Goal: Task Accomplishment & Management: Manage account settings

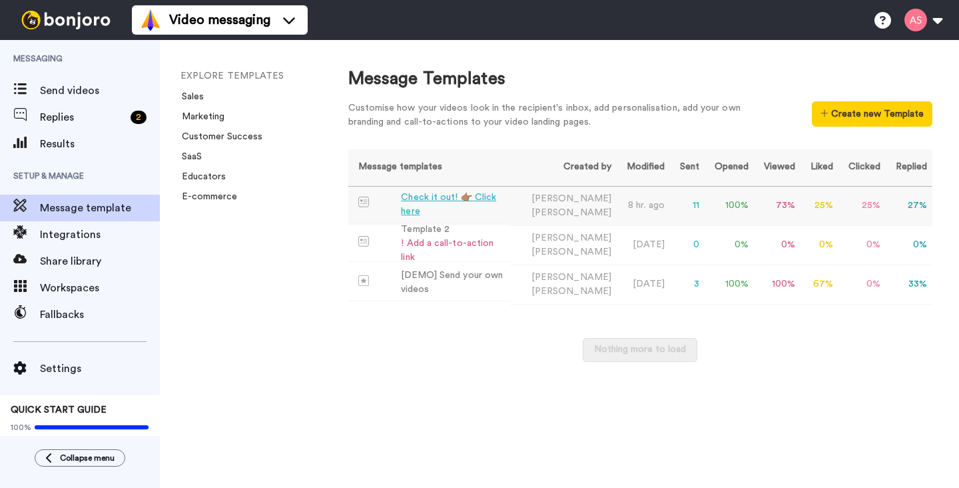
click at [430, 204] on div "Check it out! 👉🏽 Click here" at bounding box center [453, 204] width 104 height 28
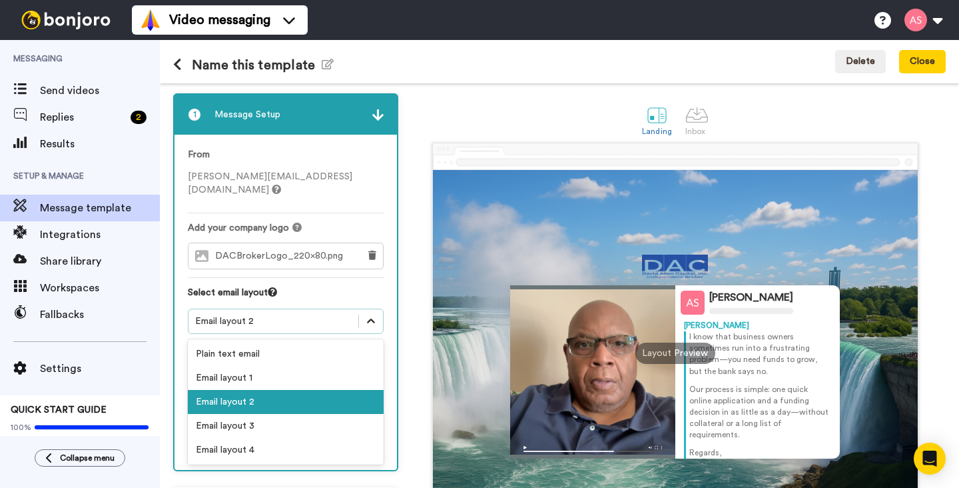
click at [368, 318] on icon at bounding box center [371, 320] width 8 height 5
click at [334, 366] on div "Email layout 1" at bounding box center [286, 378] width 196 height 24
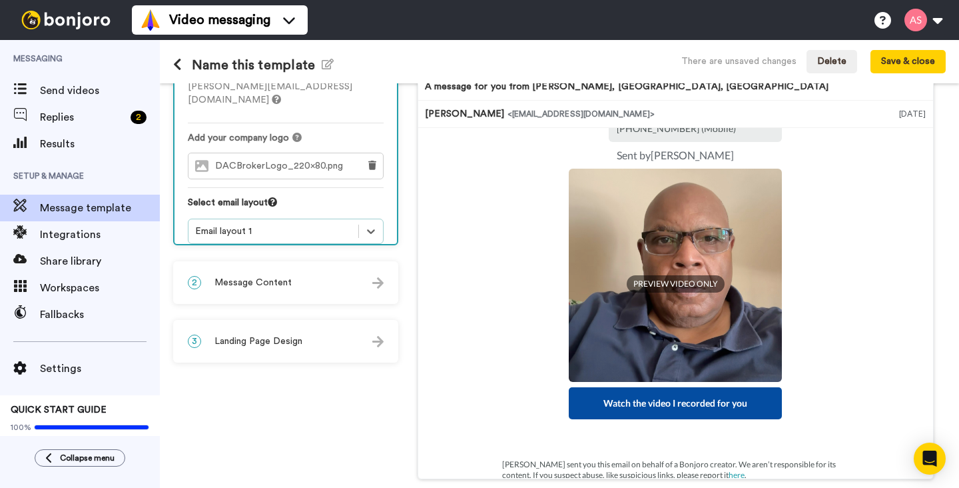
scroll to position [142, 0]
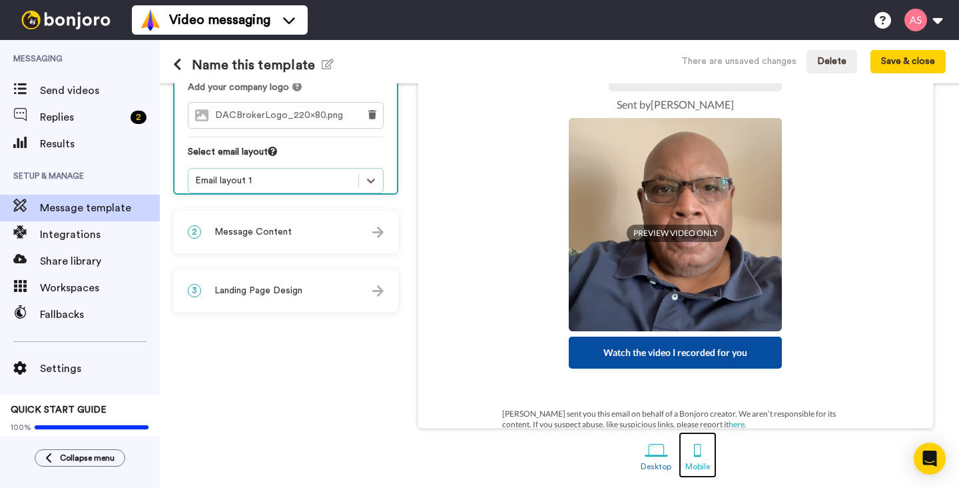
click at [693, 451] on div at bounding box center [697, 449] width 23 height 23
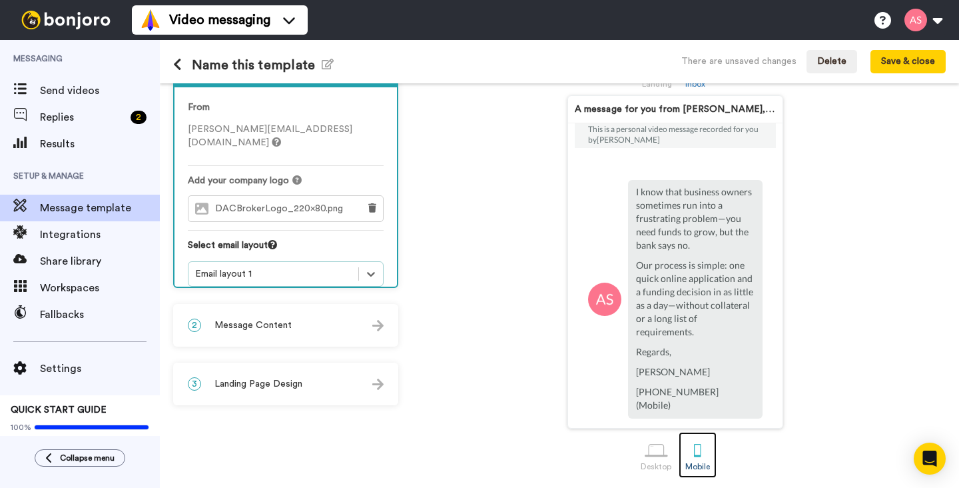
scroll to position [3, 0]
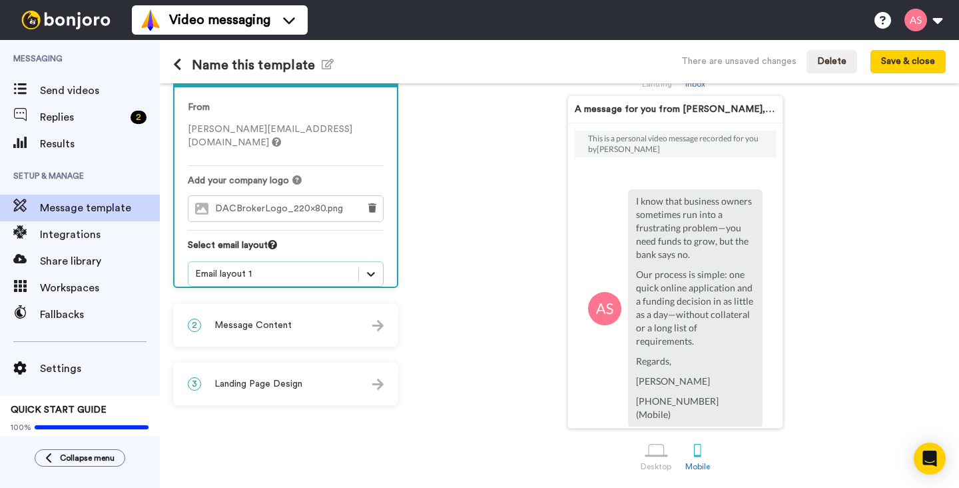
click at [372, 267] on icon at bounding box center [370, 273] width 13 height 13
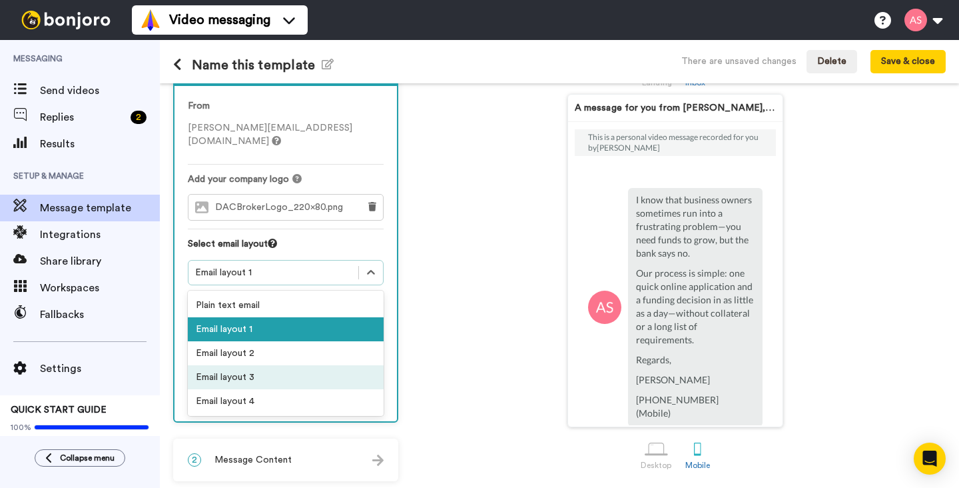
click at [322, 365] on div "Email layout 3" at bounding box center [286, 377] width 196 height 24
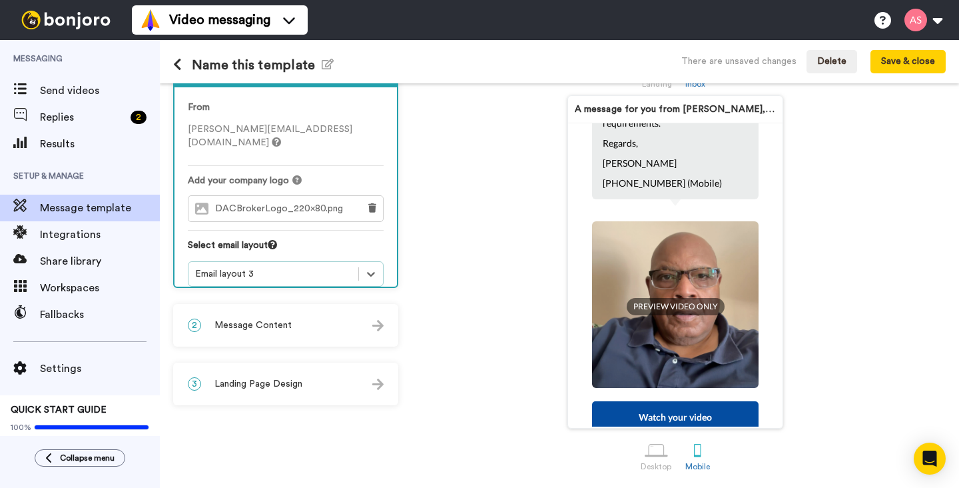
scroll to position [0, 0]
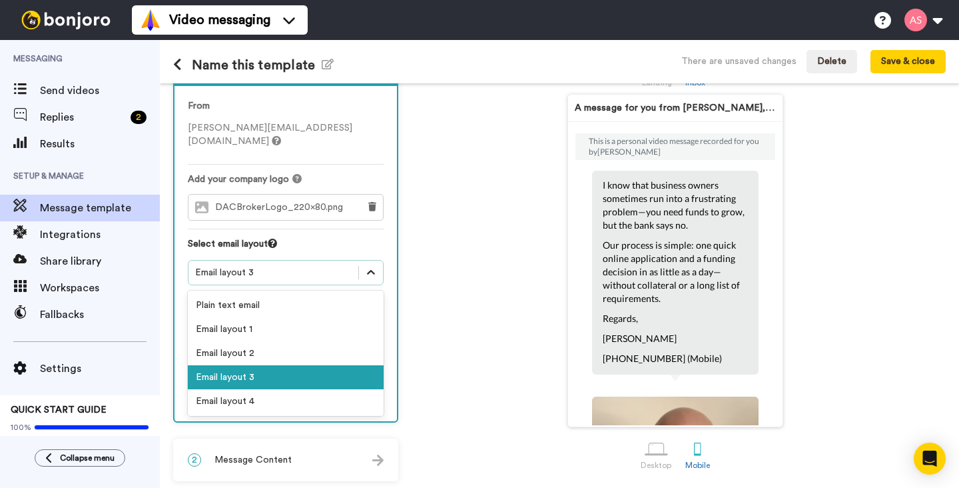
click at [372, 266] on icon at bounding box center [370, 272] width 13 height 13
click at [308, 389] on div "Email layout 4" at bounding box center [286, 401] width 196 height 24
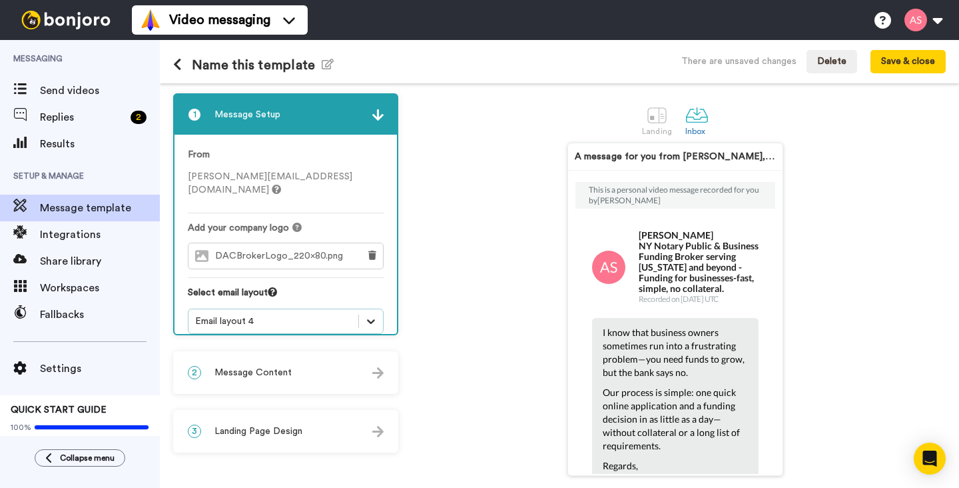
click at [372, 314] on icon at bounding box center [370, 320] width 13 height 13
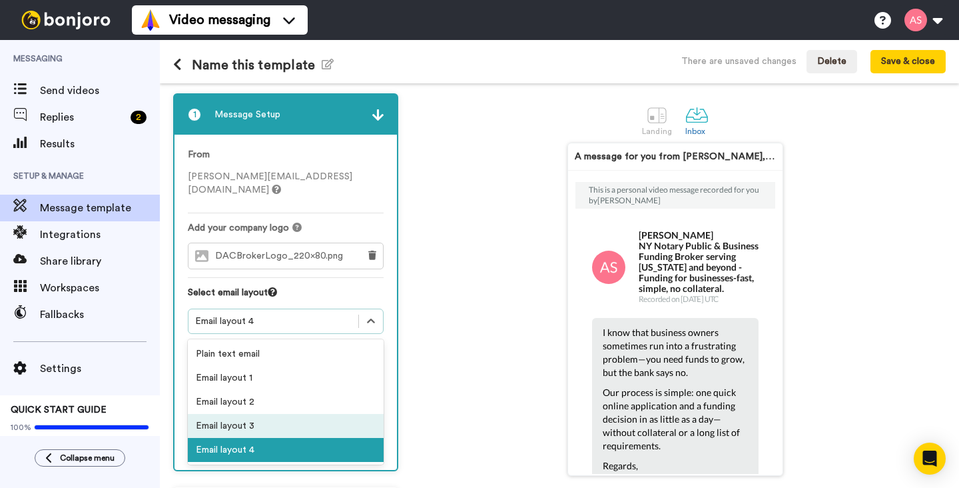
click at [325, 414] on div "Email layout 3" at bounding box center [286, 426] width 196 height 24
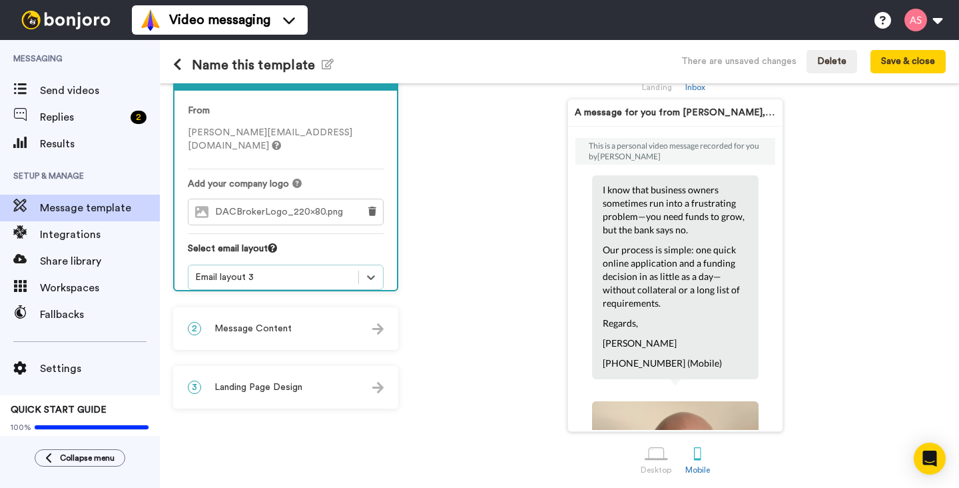
scroll to position [49, 0]
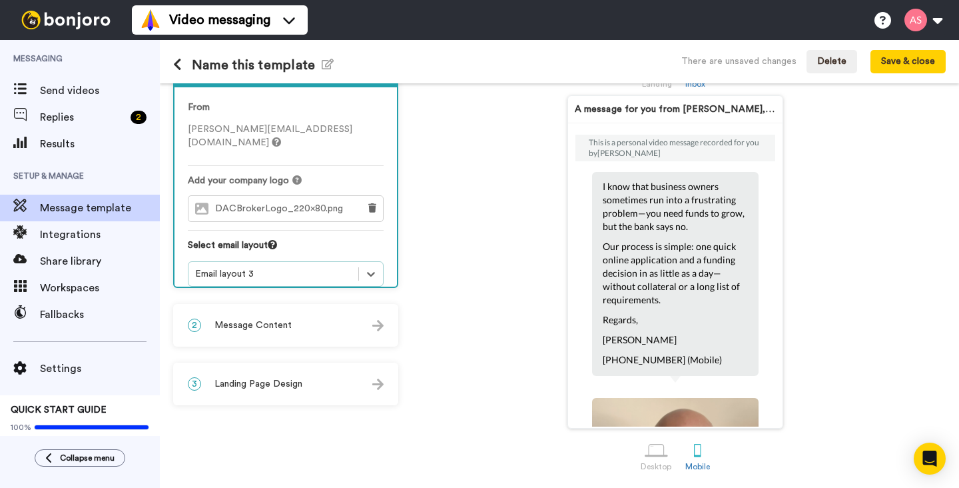
click at [380, 328] on img at bounding box center [377, 325] width 11 height 11
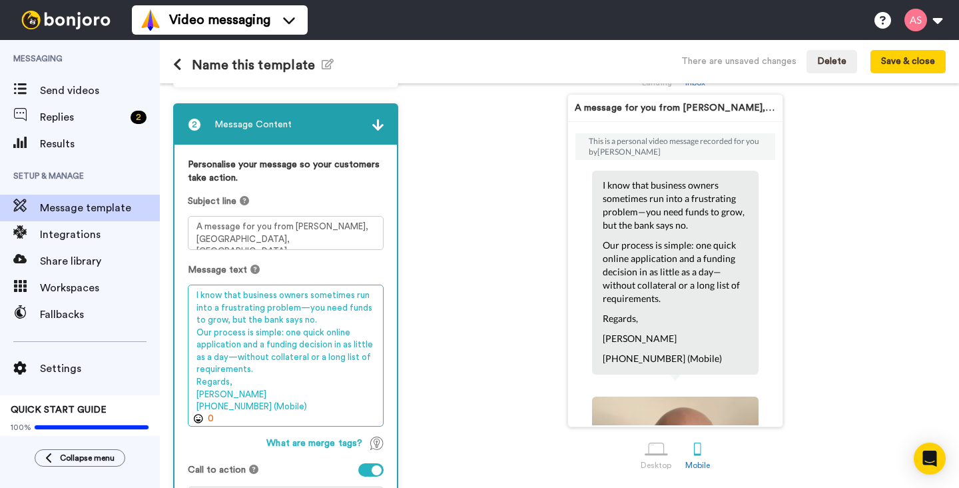
drag, startPoint x: 230, startPoint y: 384, endPoint x: 194, endPoint y: 384, distance: 36.0
click at [194, 384] on textarea "I know that business owners sometimes run into a frustrating problem—you need f…" at bounding box center [286, 355] width 196 height 142
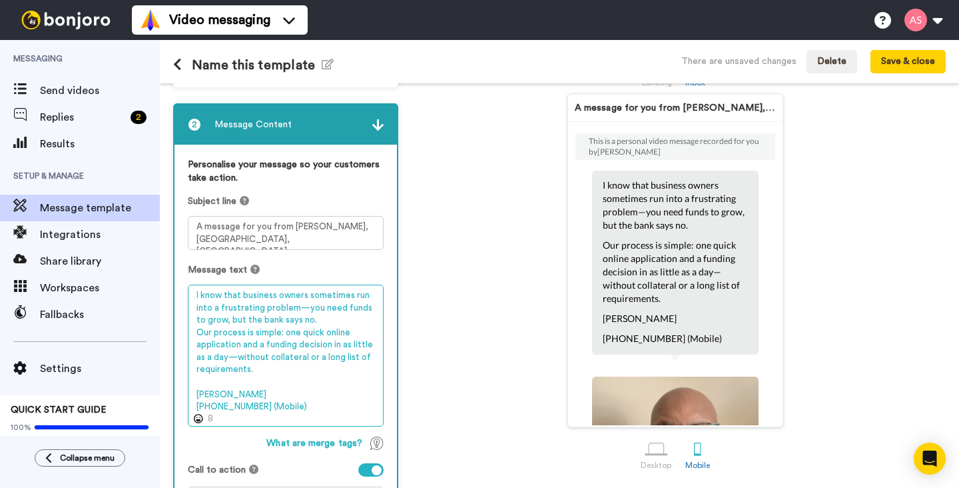
drag, startPoint x: 220, startPoint y: 398, endPoint x: 187, endPoint y: 394, distance: 33.0
click at [187, 394] on div "Personalise your message so your customers take action. Subject line A message …" at bounding box center [286, 341] width 222 height 392
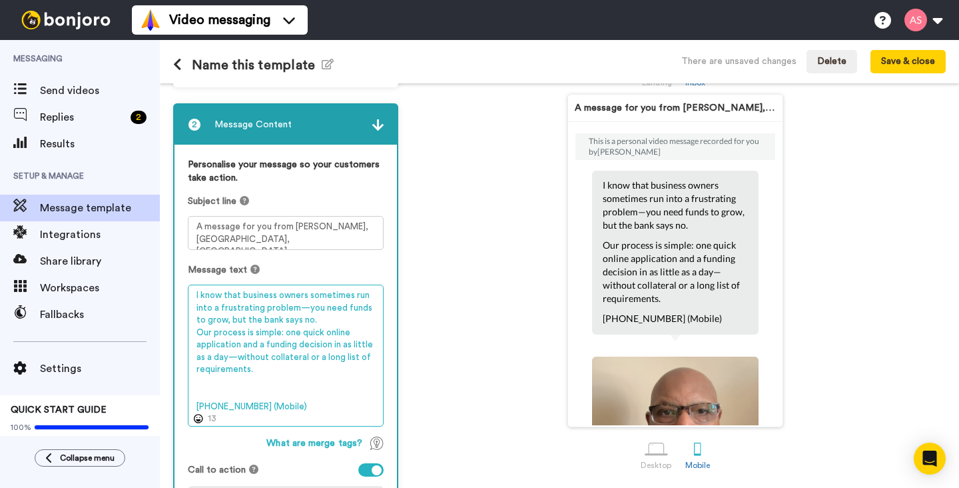
scroll to position [0, 0]
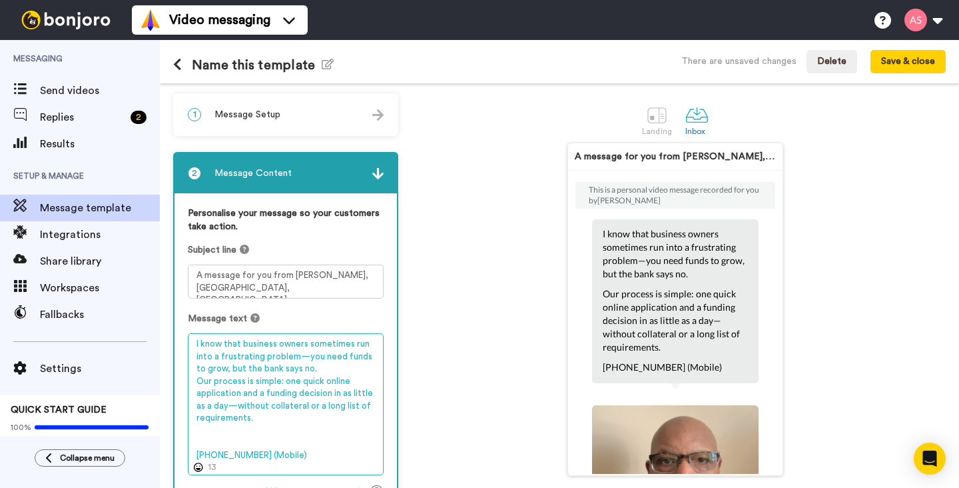
click at [193, 345] on textarea "I know that business owners sometimes run into a frustrating problem—you need f…" at bounding box center [286, 404] width 196 height 142
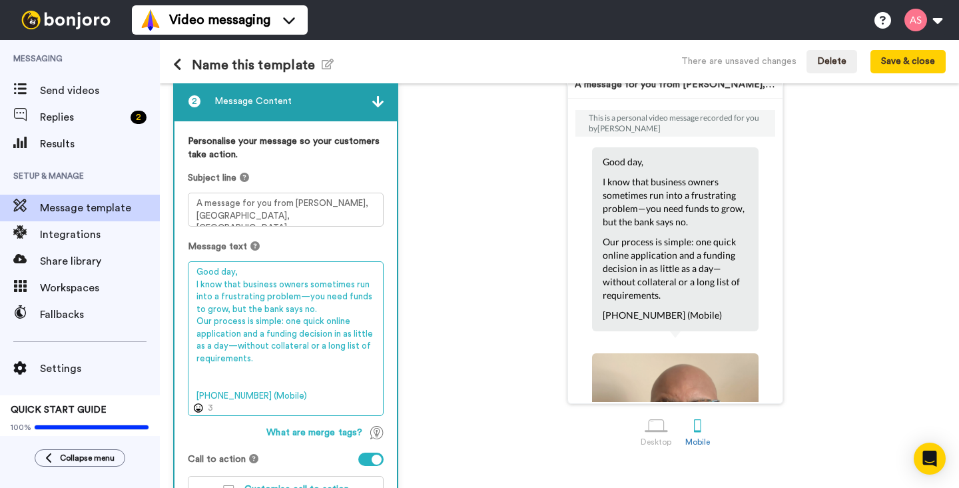
scroll to position [73, 0]
click at [195, 397] on textarea "Good day, I know that business owners sometimes run into a frustrating problem—…" at bounding box center [286, 337] width 196 height 155
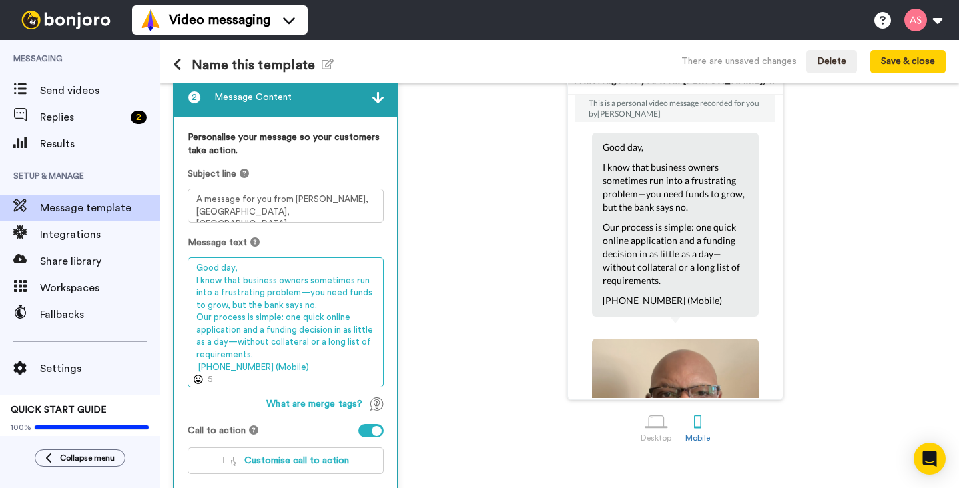
scroll to position [79, 0]
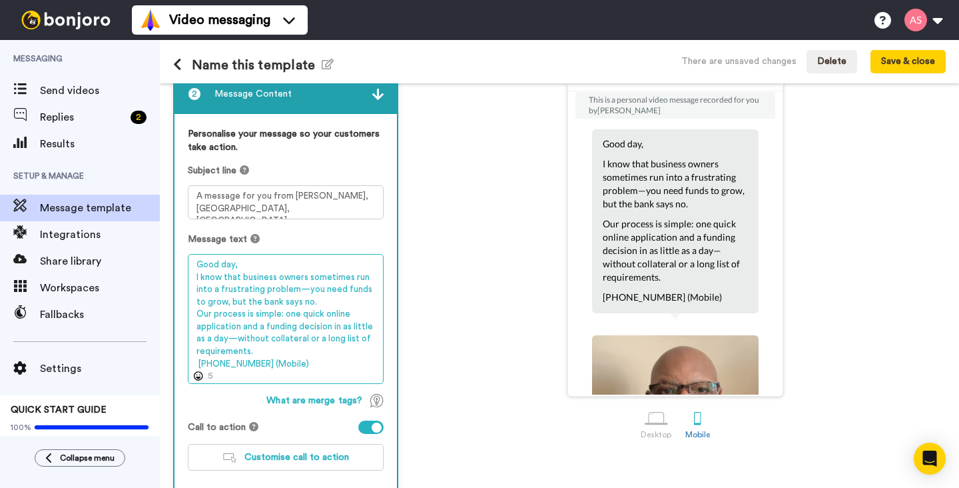
click at [238, 266] on textarea "Good day, I know that business owners sometimes run into a frustrating problem—…" at bounding box center [286, 319] width 196 height 130
drag, startPoint x: 292, startPoint y: 368, endPoint x: 190, endPoint y: 364, distance: 102.7
click at [190, 364] on textarea "Good day! I know that business owners sometimes run into a frustrating problem—…" at bounding box center [286, 319] width 196 height 130
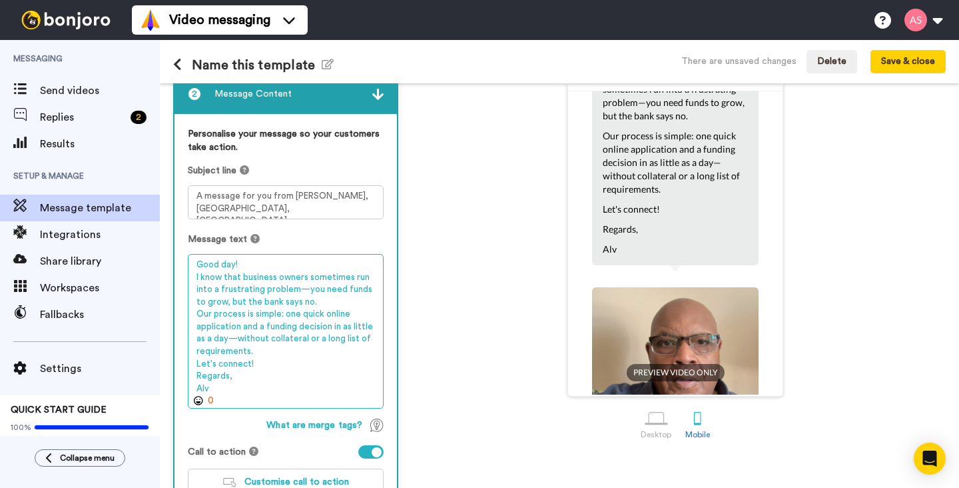
scroll to position [103, 0]
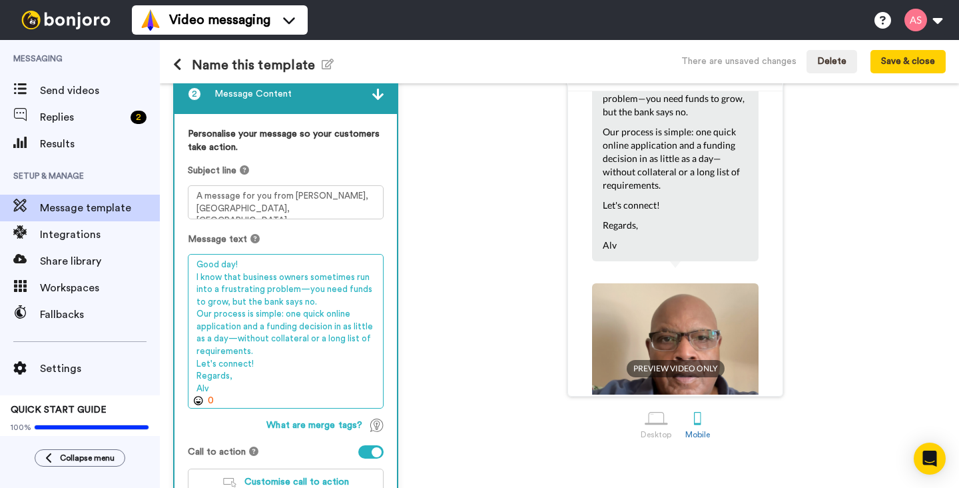
click at [197, 376] on textarea "Good day! I know that business owners sometimes run into a frustrating problem—…" at bounding box center [286, 331] width 196 height 155
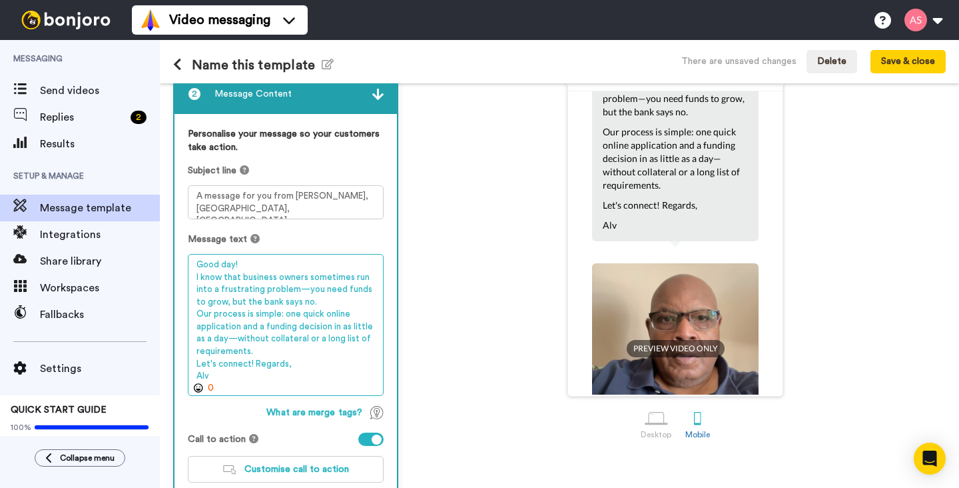
drag, startPoint x: 290, startPoint y: 366, endPoint x: 254, endPoint y: 370, distance: 36.3
click at [254, 370] on textarea "Good day! I know that business owners sometimes run into a frustrating problem—…" at bounding box center [286, 325] width 196 height 142
click at [208, 380] on textarea "Good day! I know that business owners sometimes run into a frustrating problem—…" at bounding box center [286, 325] width 196 height 142
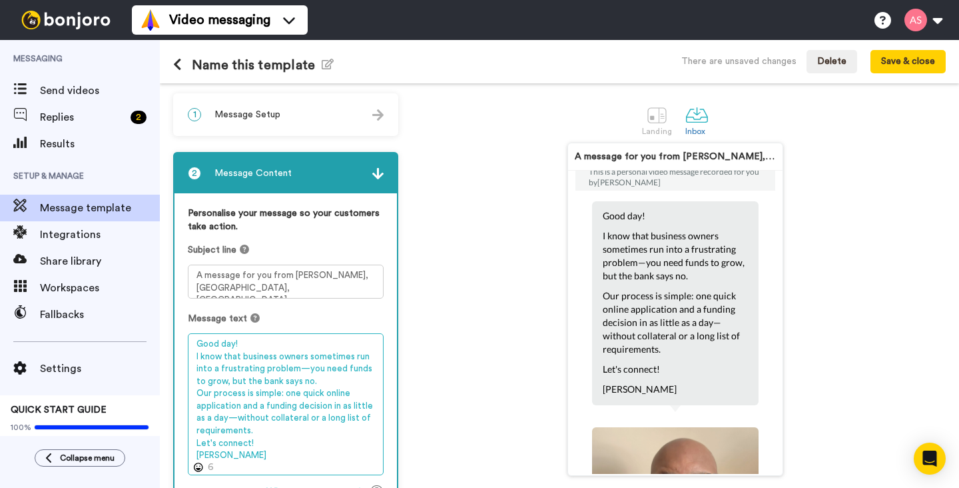
scroll to position [0, 0]
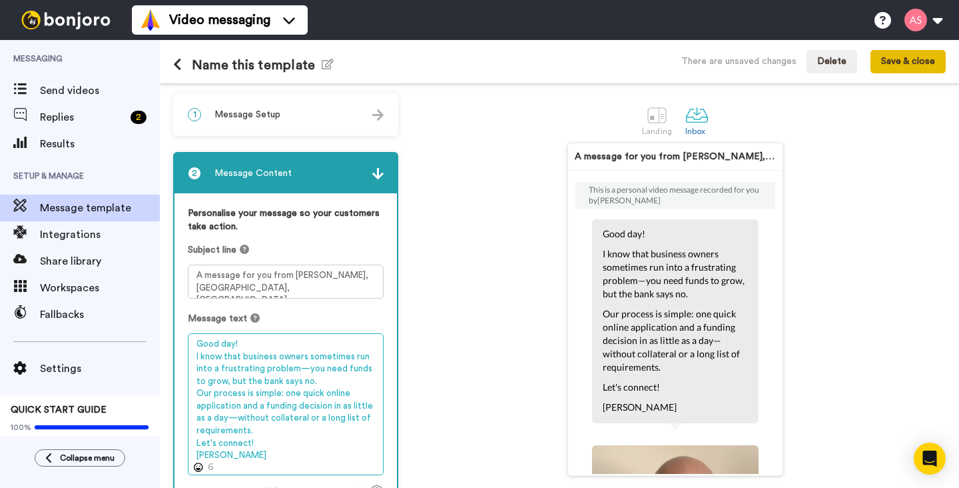
type textarea "Good day! I know that business owners sometimes run into a frustrating problem—…"
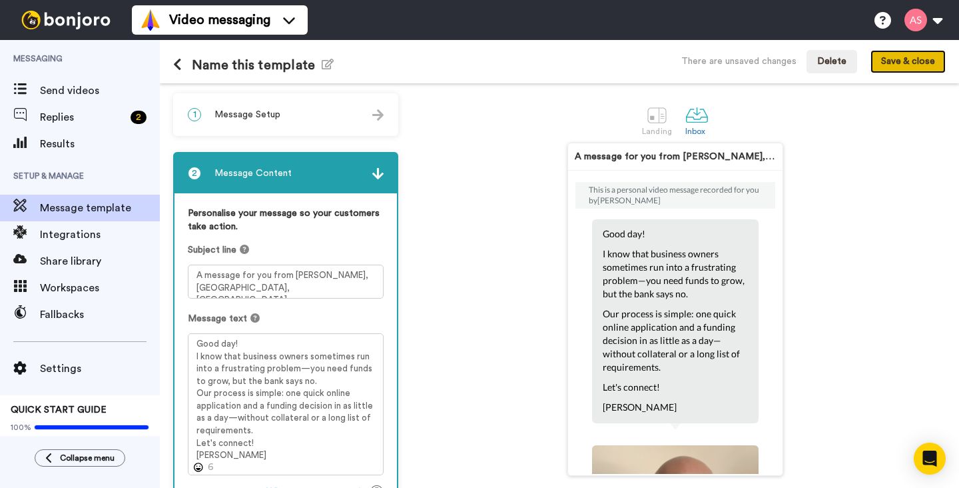
click at [909, 59] on button "Save & close" at bounding box center [908, 62] width 75 height 24
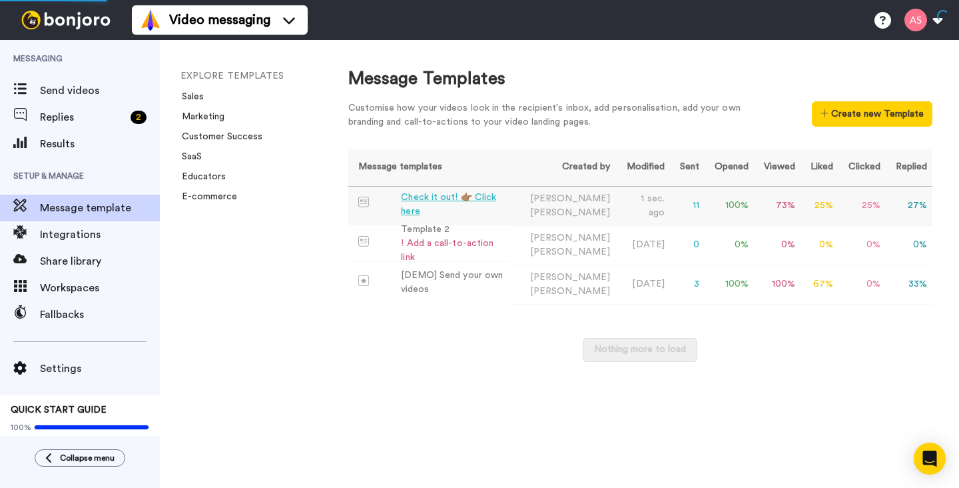
click at [494, 206] on div "Check it out! 👉🏽 Click here" at bounding box center [452, 204] width 103 height 28
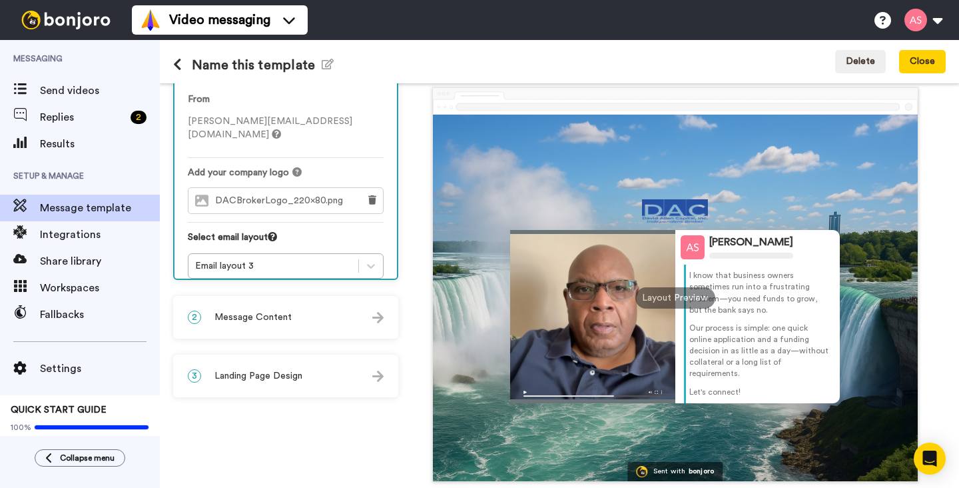
scroll to position [25, 0]
click at [62, 370] on span "Settings" at bounding box center [100, 368] width 120 height 16
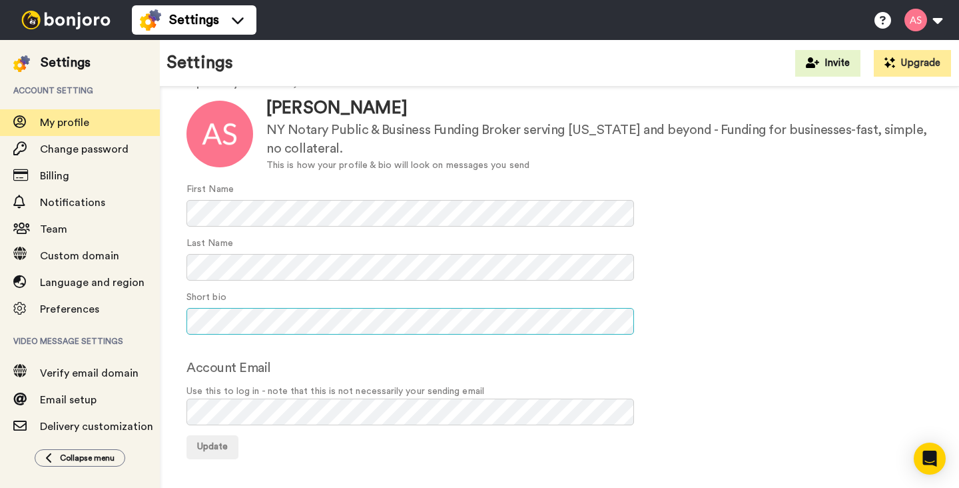
scroll to position [0, 57]
click at [681, 330] on div "Short bio" at bounding box center [559, 312] width 746 height 44
click at [210, 448] on span "Update" at bounding box center [212, 446] width 31 height 9
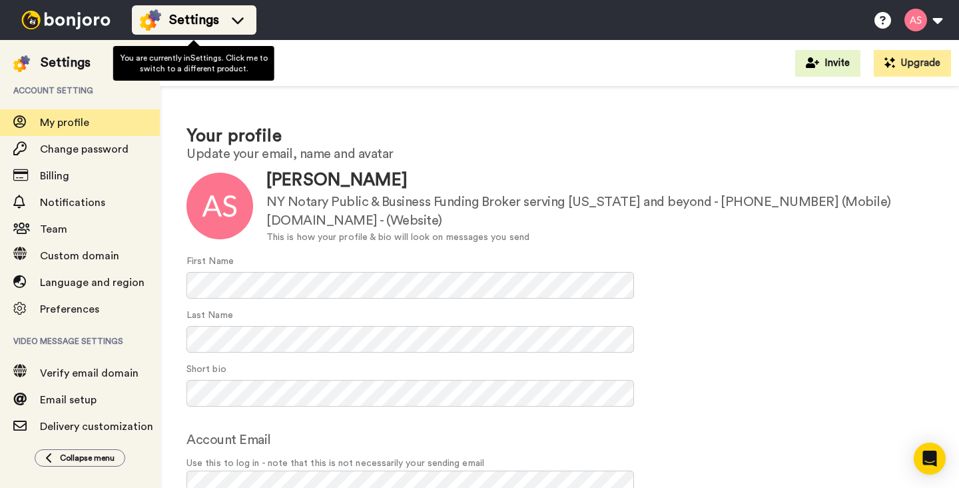
click at [231, 22] on icon at bounding box center [237, 19] width 21 height 13
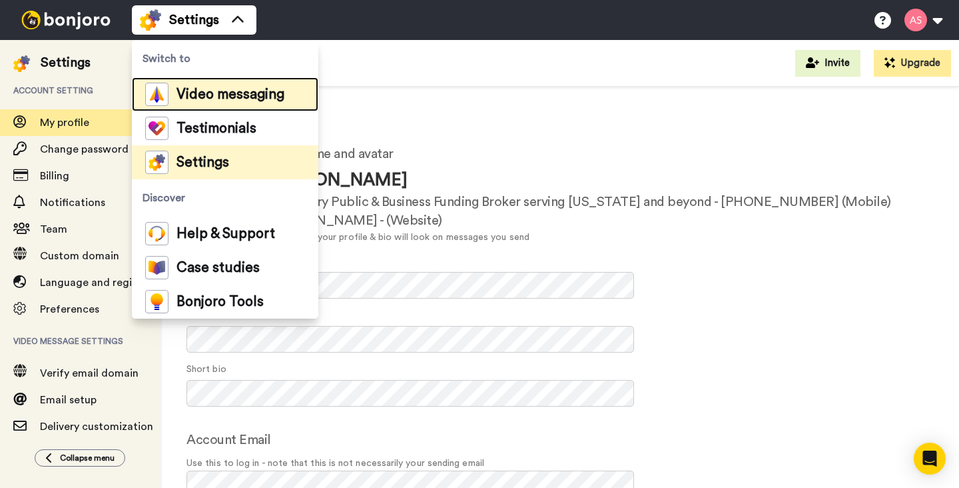
click at [208, 95] on span "Video messaging" at bounding box center [231, 94] width 108 height 13
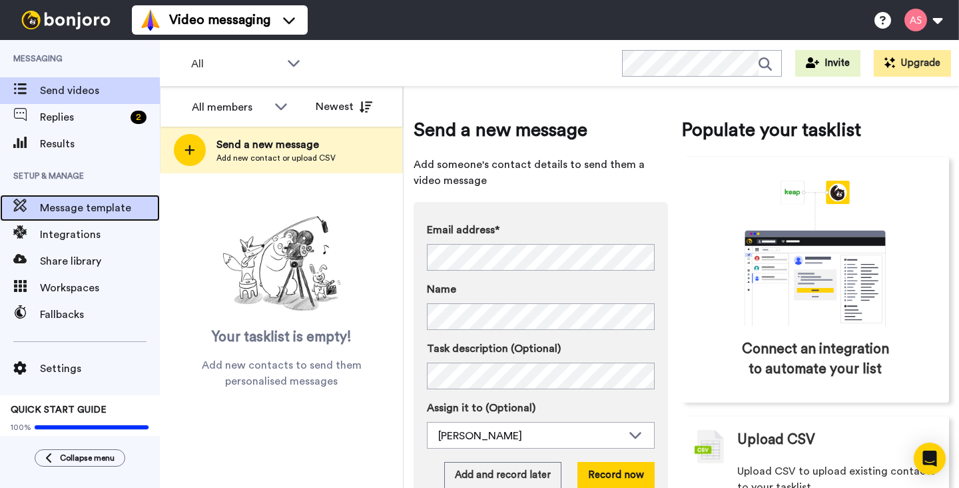
click at [117, 208] on span "Message template" at bounding box center [100, 208] width 120 height 16
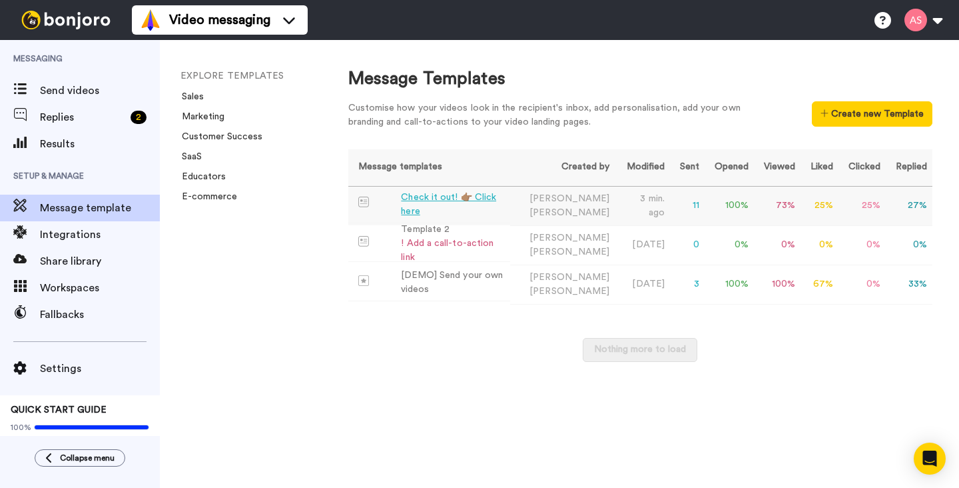
click at [455, 210] on div "Check it out! 👉🏽 Click here" at bounding box center [452, 204] width 103 height 28
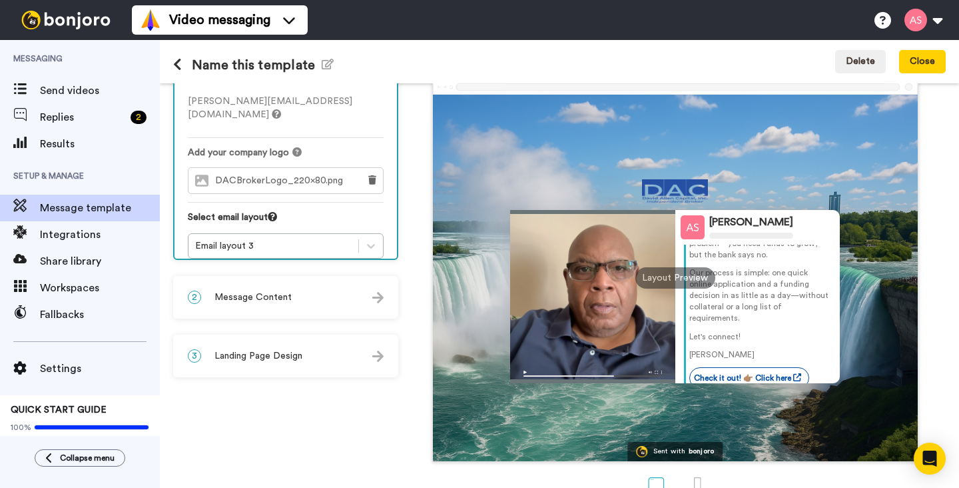
scroll to position [110, 0]
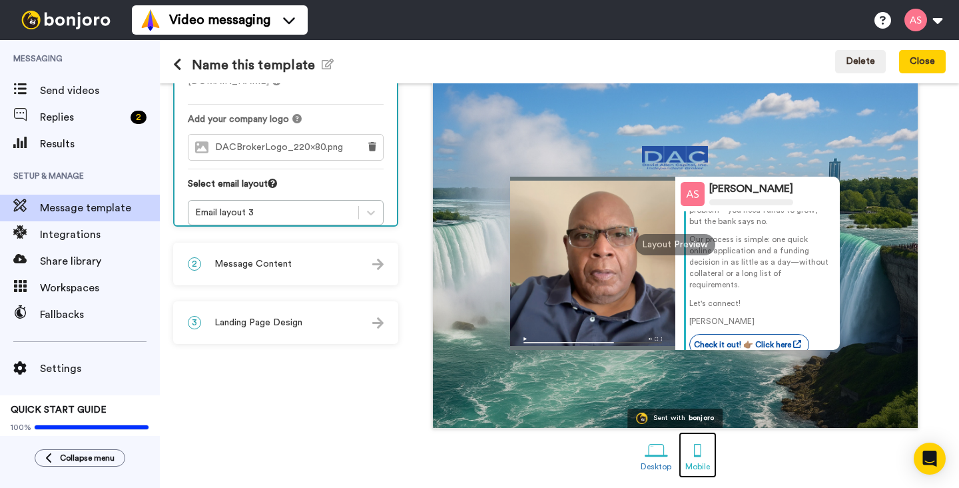
click at [699, 447] on div at bounding box center [697, 449] width 23 height 23
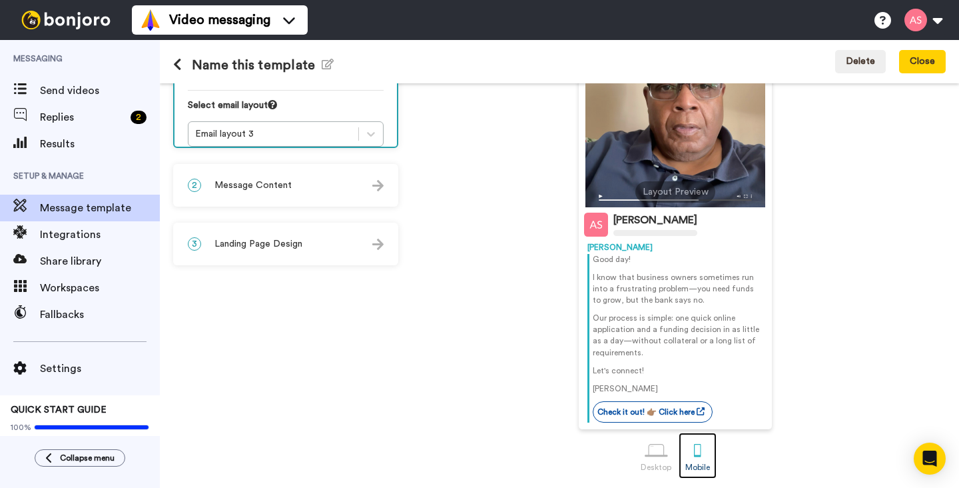
scroll to position [189, 0]
click at [372, 243] on img at bounding box center [377, 243] width 11 height 11
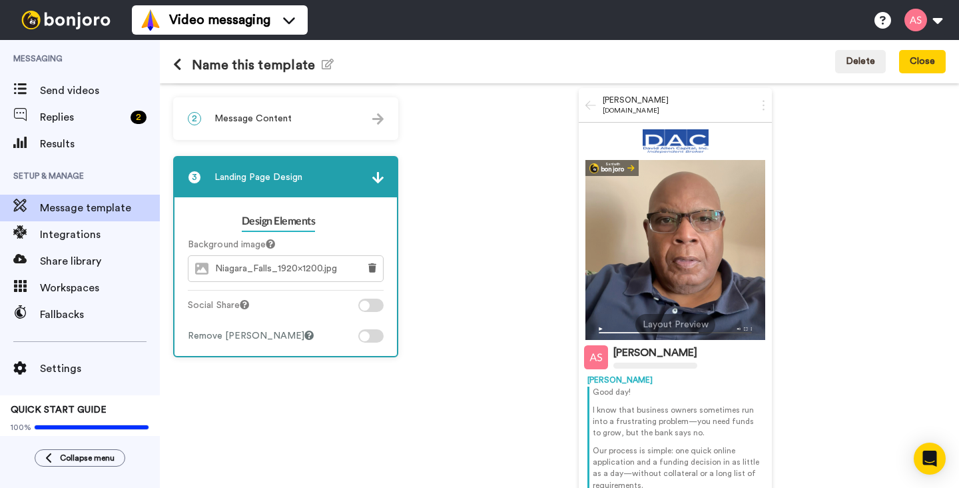
scroll to position [54, 0]
click at [418, 130] on div "Alvin Slaughter bonjoro.com Sent with bonjoro Alvin Slaughter Alvin Good day! I…" at bounding box center [675, 326] width 541 height 474
click at [374, 118] on img at bounding box center [377, 119] width 11 height 11
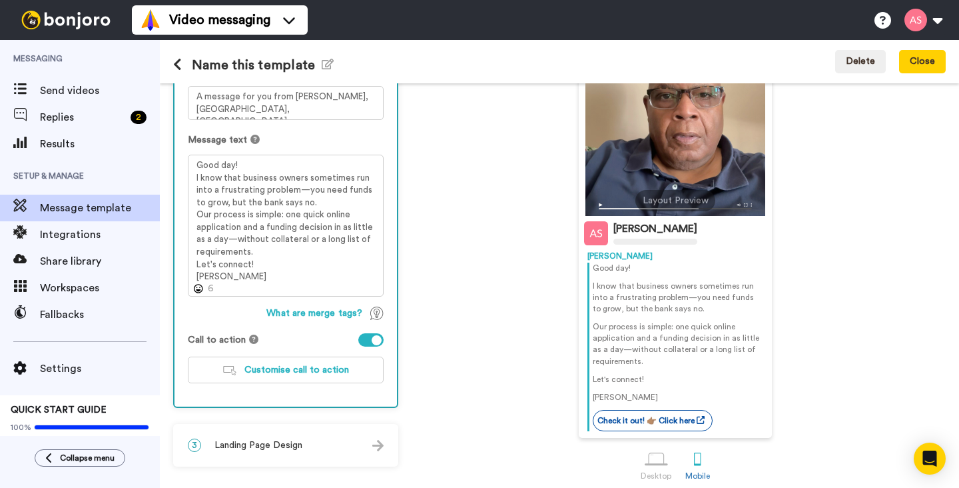
scroll to position [176, 0]
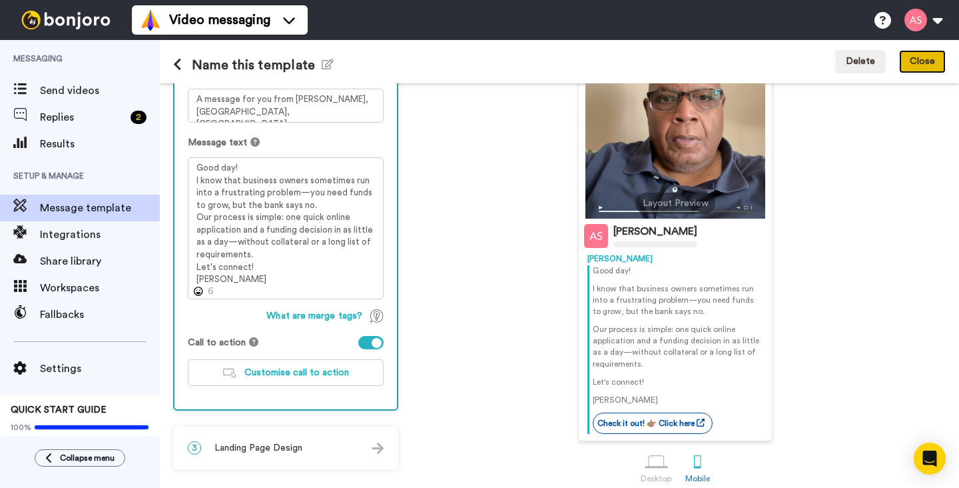
click at [913, 63] on button "Close" at bounding box center [922, 62] width 47 height 24
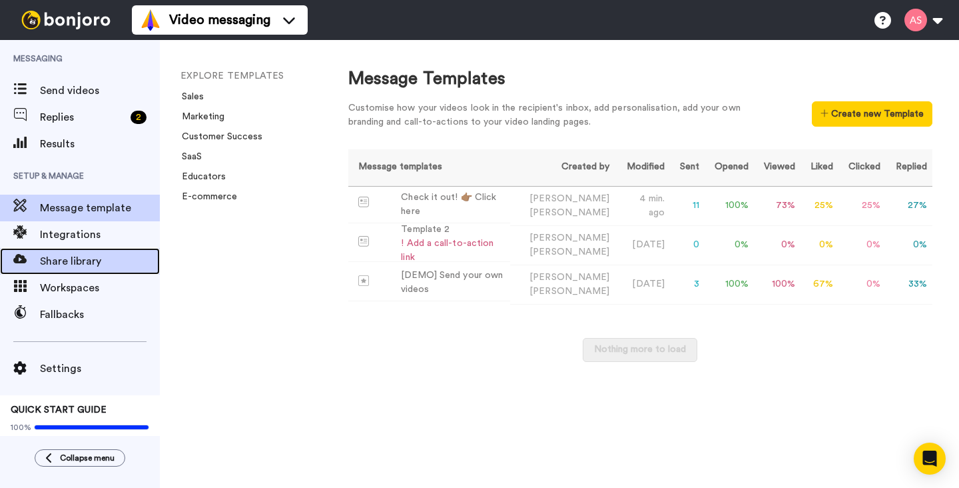
click at [97, 261] on span "Share library" at bounding box center [100, 261] width 120 height 16
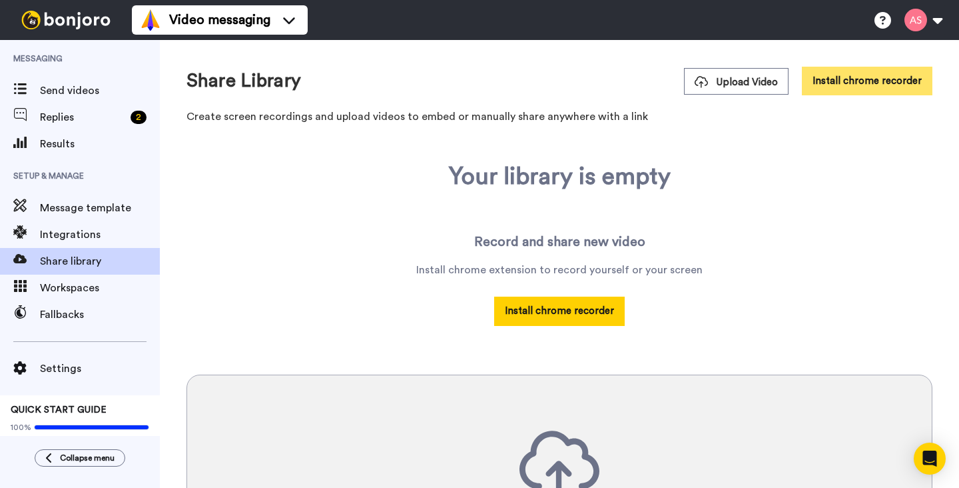
click at [857, 89] on button "Install chrome recorder" at bounding box center [867, 81] width 131 height 29
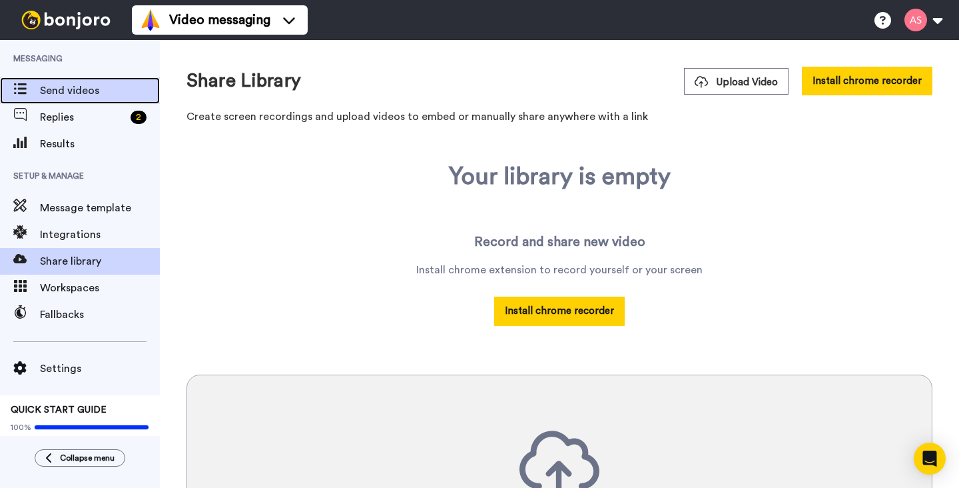
click at [84, 92] on span "Send videos" at bounding box center [100, 91] width 120 height 16
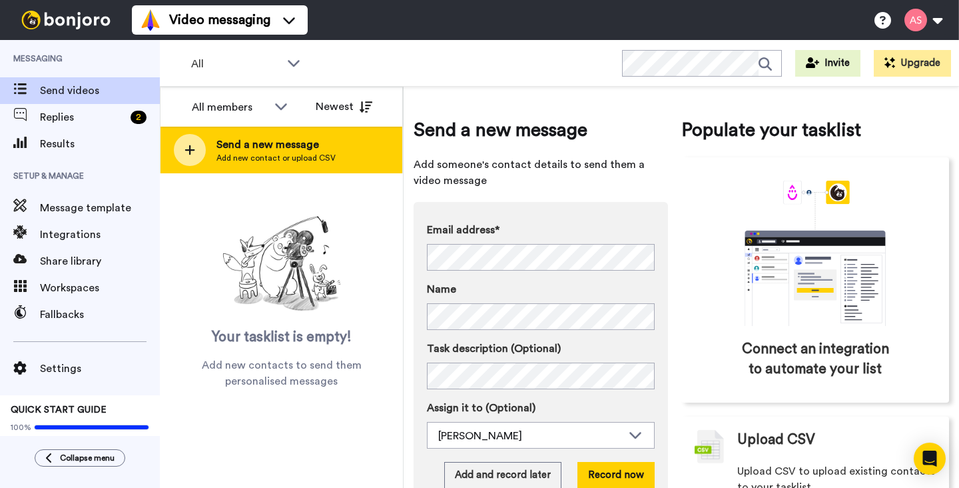
click at [198, 155] on div at bounding box center [190, 150] width 32 height 32
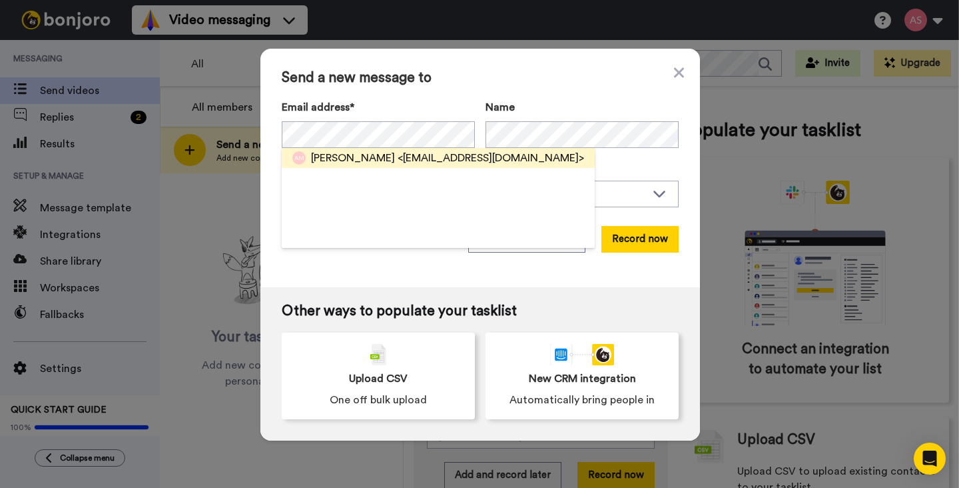
click at [339, 160] on span "Al Martin" at bounding box center [353, 158] width 84 height 16
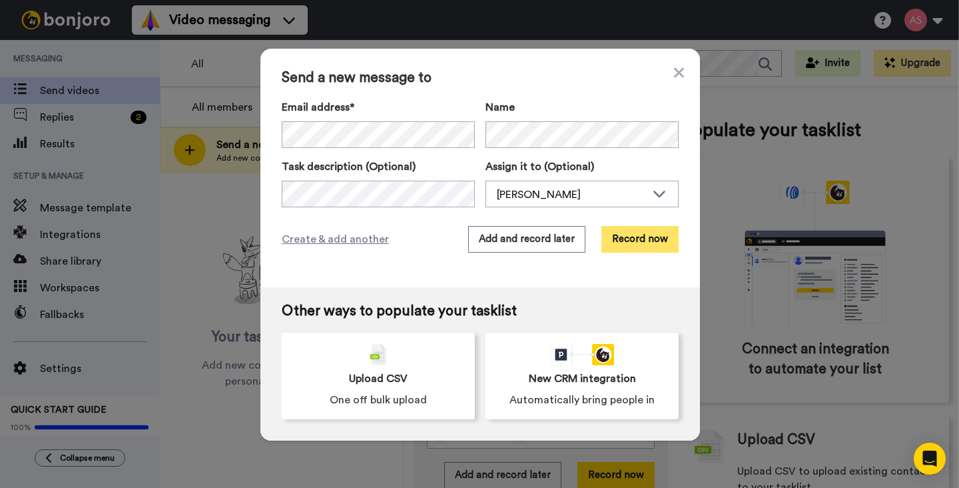
click at [631, 246] on button "Record now" at bounding box center [639, 239] width 77 height 27
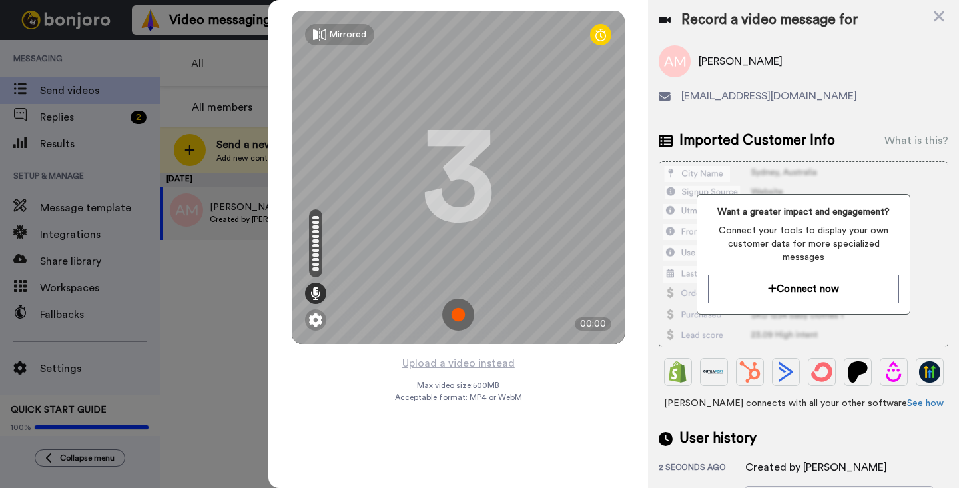
click at [460, 314] on img at bounding box center [458, 314] width 32 height 32
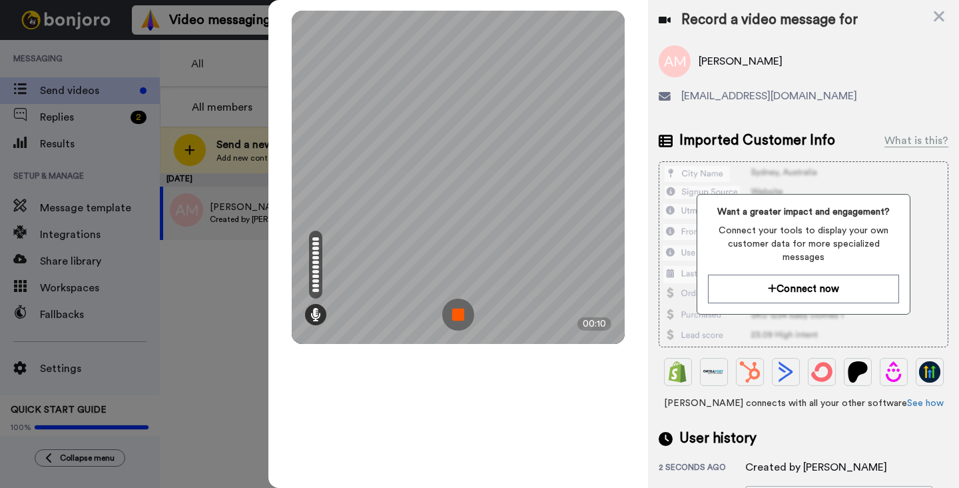
click at [456, 323] on img at bounding box center [458, 314] width 32 height 32
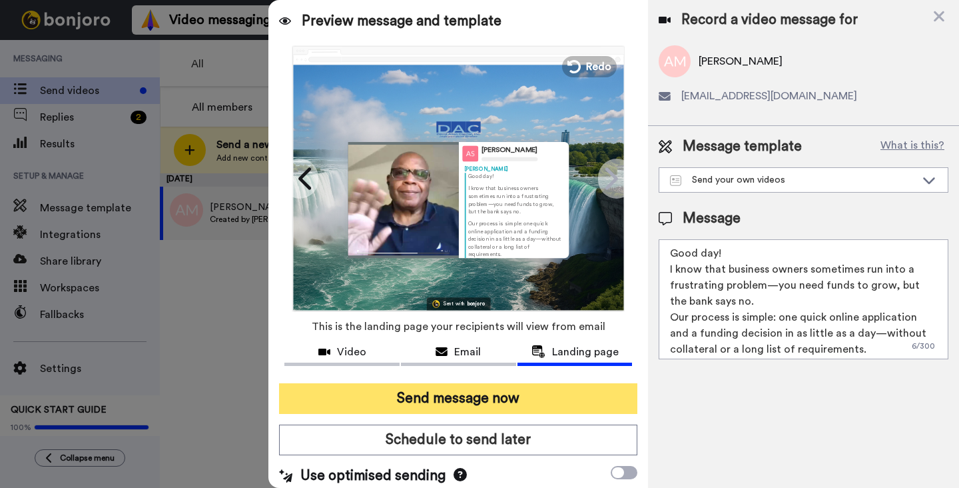
click at [454, 395] on button "Send message now" at bounding box center [458, 398] width 358 height 31
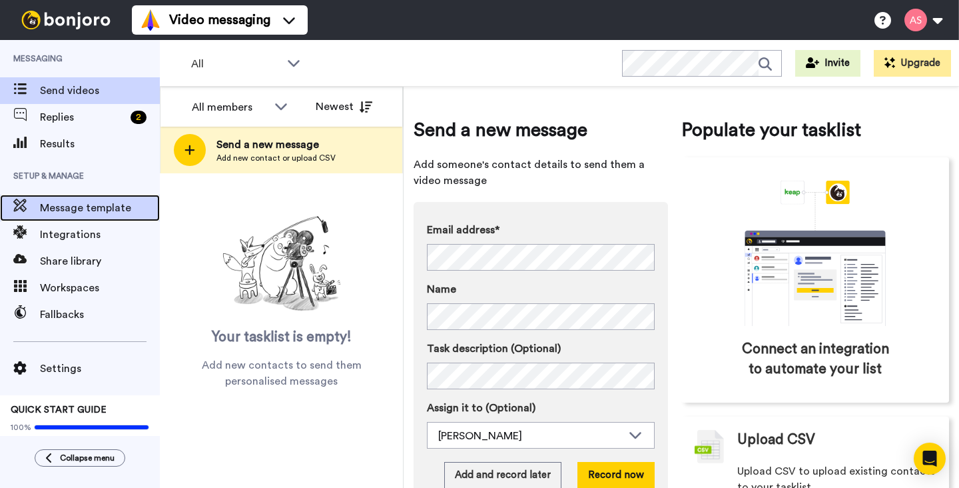
click at [87, 205] on span "Message template" at bounding box center [100, 208] width 120 height 16
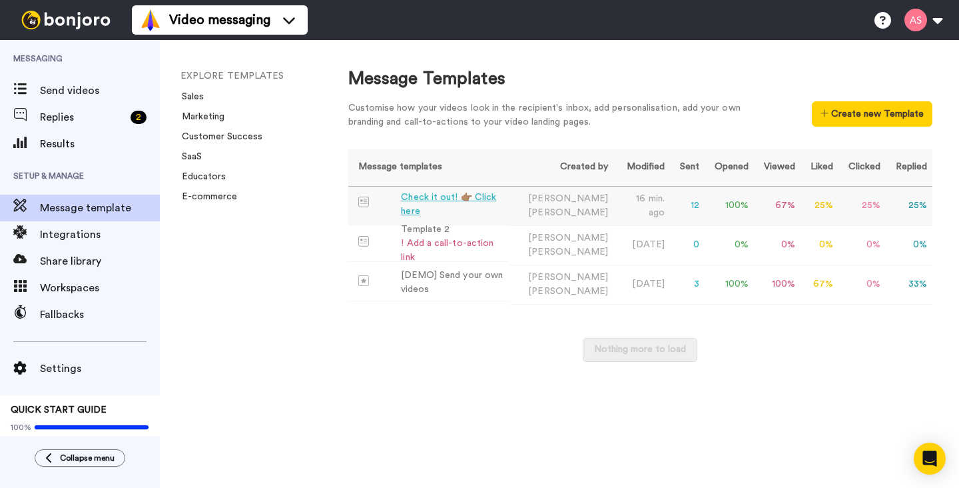
click at [455, 205] on div "Check it out! 👉🏽 Click here" at bounding box center [452, 204] width 103 height 28
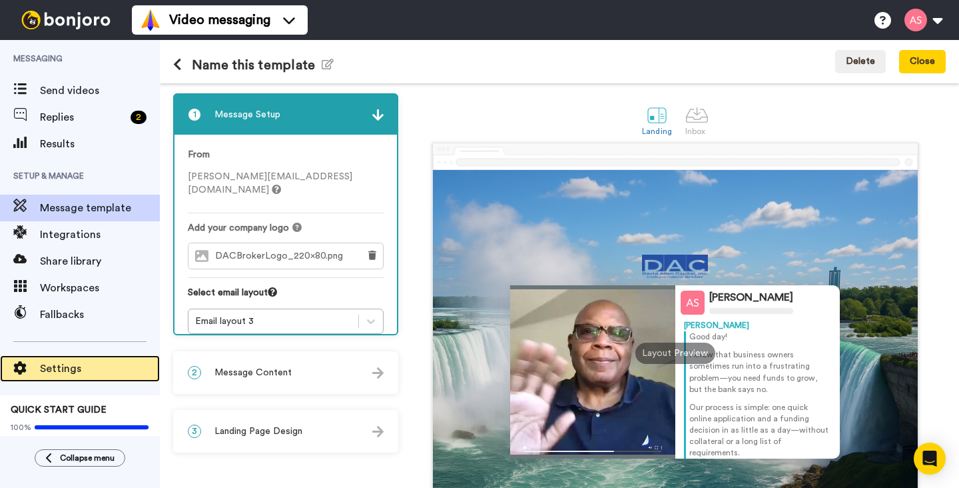
click at [75, 372] on span "Settings" at bounding box center [100, 368] width 120 height 16
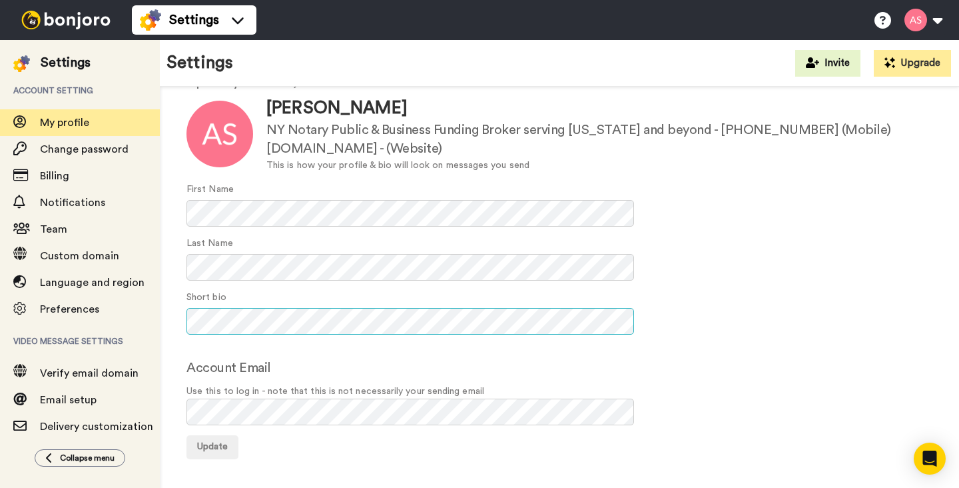
scroll to position [0, 75]
click at [225, 444] on span "Update" at bounding box center [212, 446] width 31 height 9
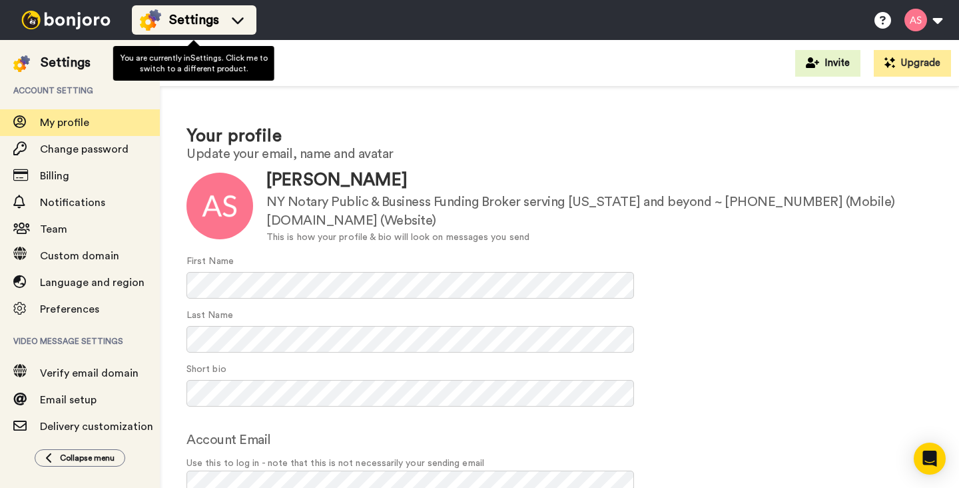
click at [225, 17] on div "Settings" at bounding box center [194, 19] width 109 height 21
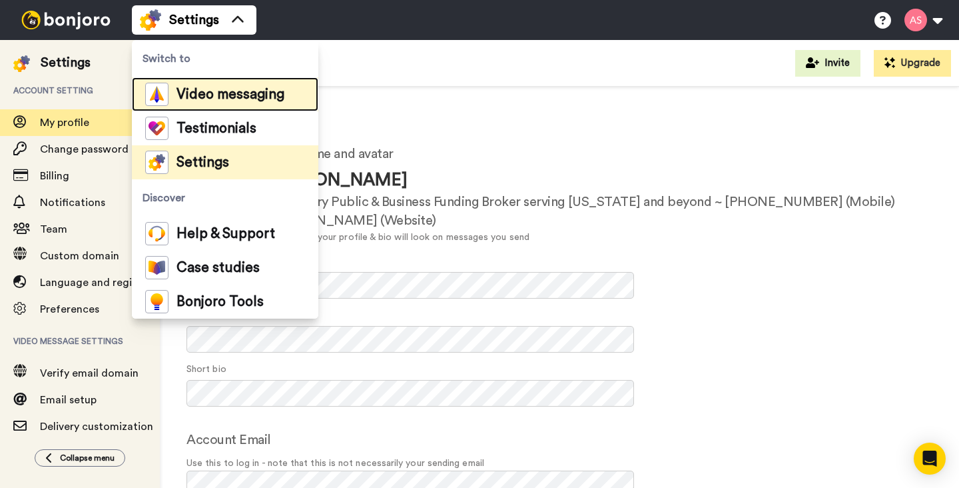
click at [213, 98] on span "Video messaging" at bounding box center [231, 94] width 108 height 13
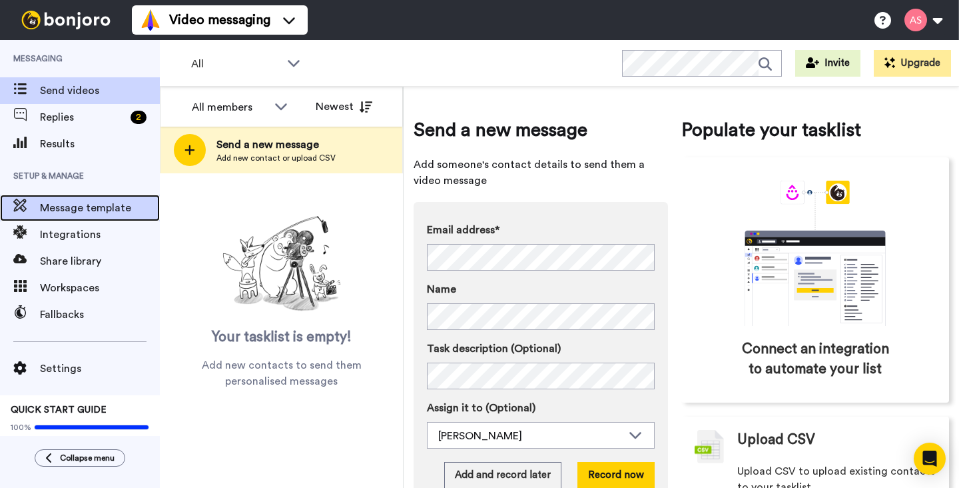
click at [127, 210] on span "Message template" at bounding box center [100, 208] width 120 height 16
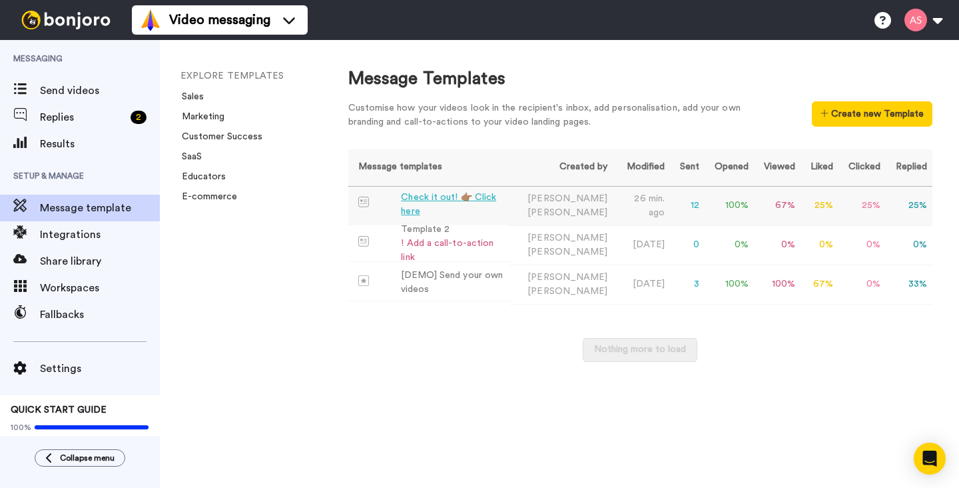
click at [430, 201] on div "Check it out! 👉🏽 Click here" at bounding box center [452, 204] width 103 height 28
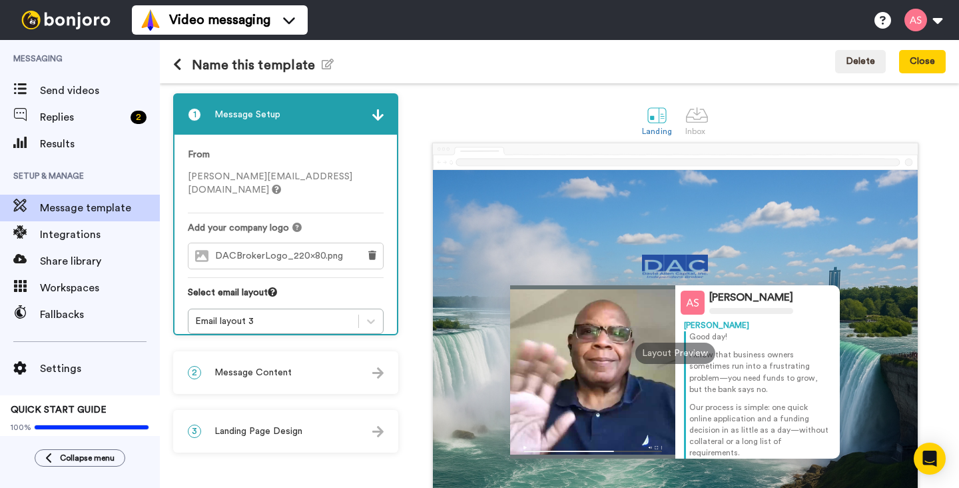
click at [379, 370] on img at bounding box center [377, 372] width 11 height 11
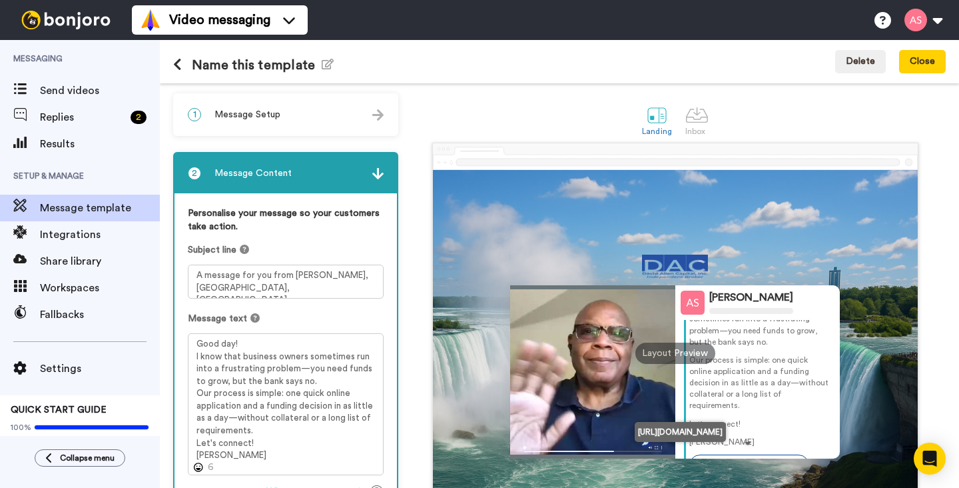
scroll to position [59, 0]
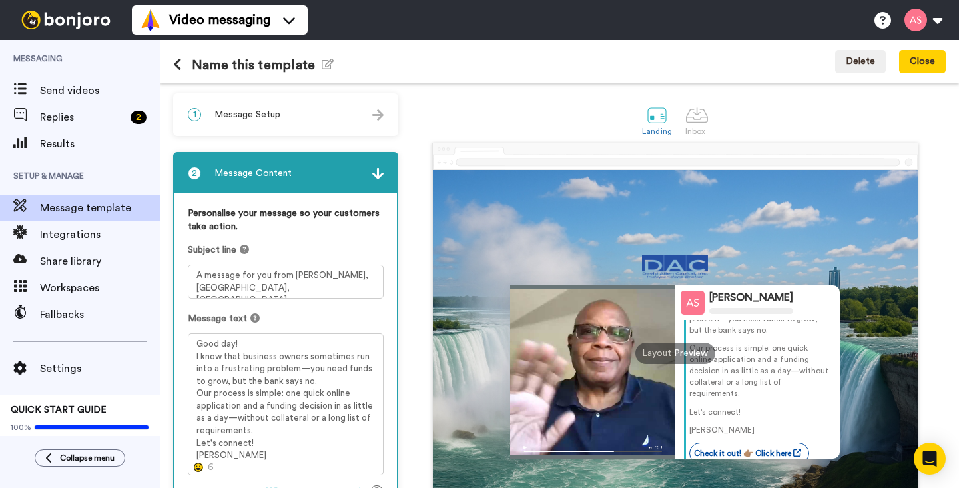
click at [200, 466] on icon at bounding box center [198, 466] width 9 height 9
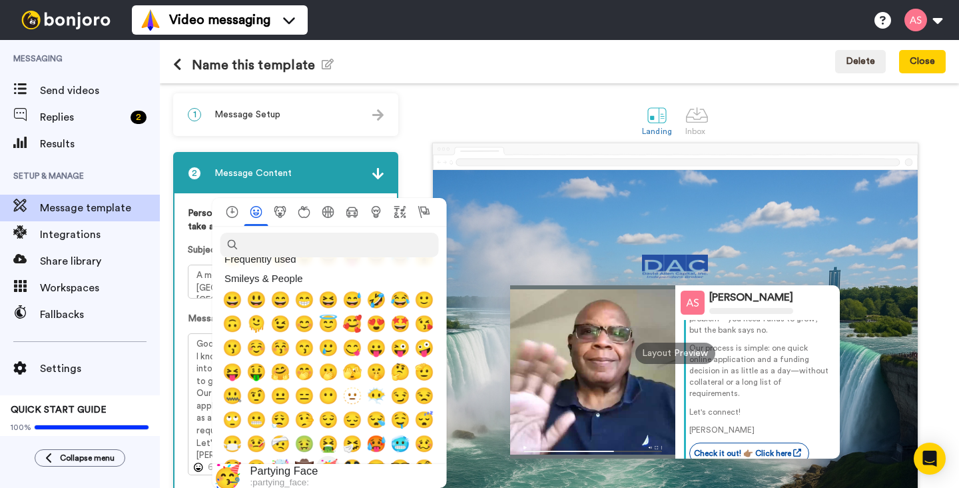
scroll to position [137, 0]
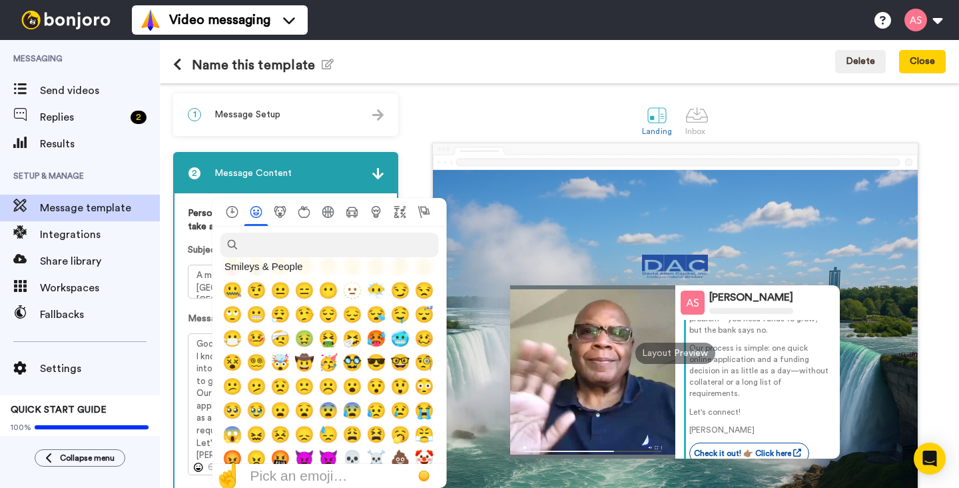
click at [508, 222] on div "[PERSON_NAME] [PERSON_NAME] Good day! I know that business owners sometimes run…" at bounding box center [676, 353] width 486 height 366
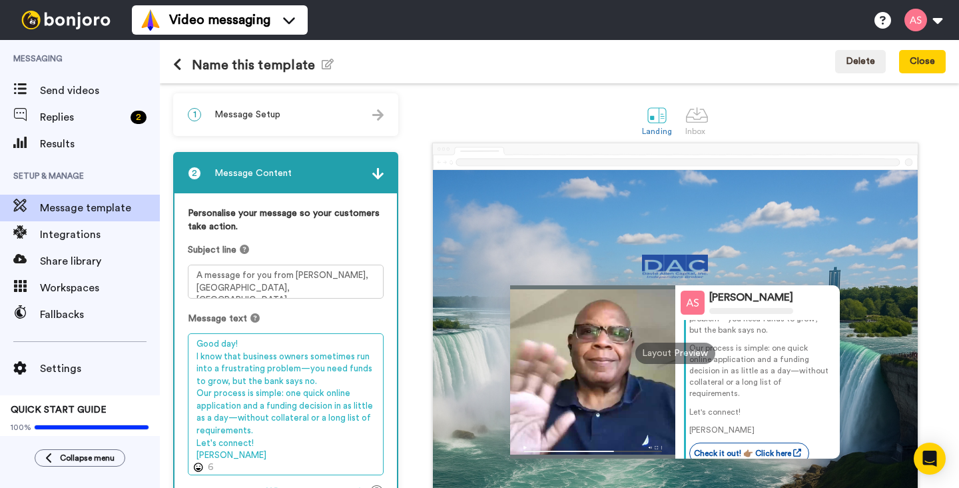
click at [197, 356] on textarea "Good day! I know that business owners sometimes run into a frustrating problem—…" at bounding box center [286, 404] width 196 height 142
drag, startPoint x: 252, startPoint y: 446, endPoint x: 195, endPoint y: 448, distance: 56.7
click at [195, 448] on textarea "Good day! I know that business owners sometimes run into a frustrating problem—…" at bounding box center [286, 404] width 196 height 142
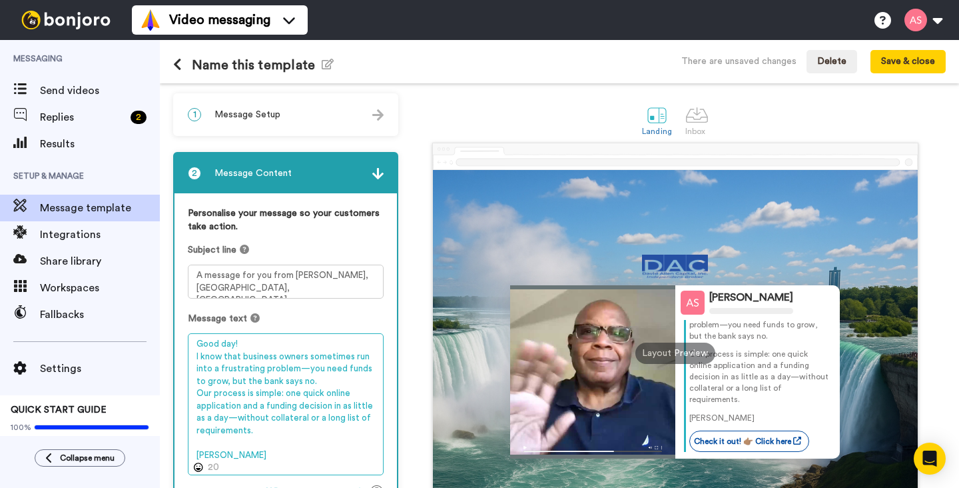
scroll to position [41, 0]
click at [217, 458] on textarea "Good day! I know that business owners sometimes run into a frustrating problem—…" at bounding box center [286, 404] width 196 height 142
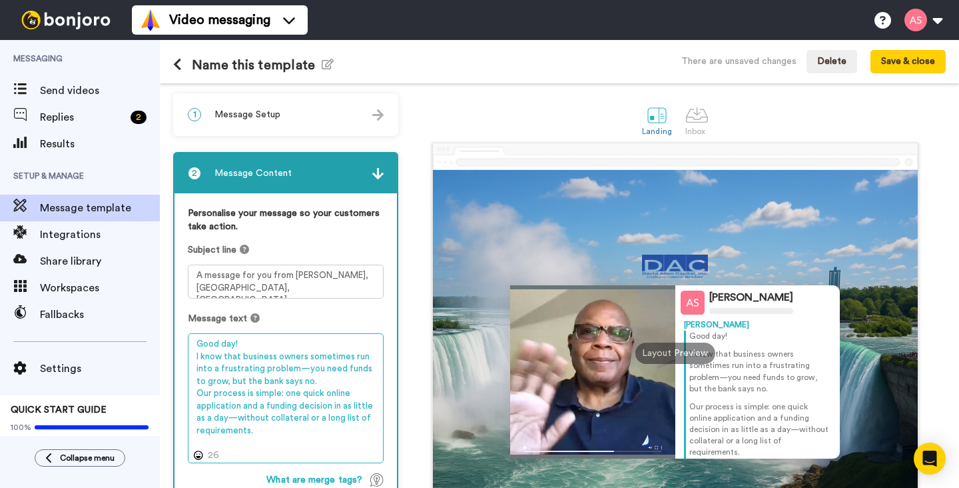
scroll to position [0, 0]
click at [234, 346] on textarea "Good day! I know that business owners sometimes run into a frustrating problem—…" at bounding box center [286, 398] width 196 height 130
click at [254, 432] on textarea "Hello! I know that business owners sometimes run into a frustrating problem—you…" at bounding box center [286, 398] width 196 height 130
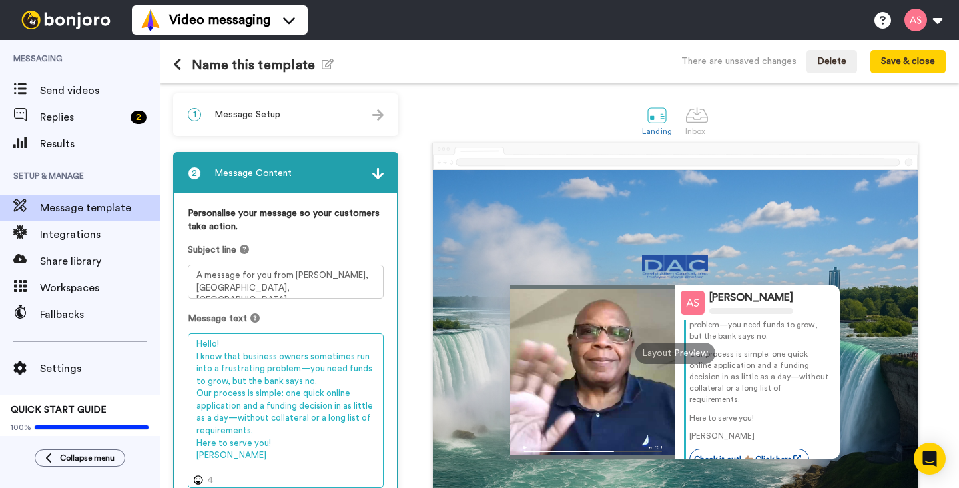
scroll to position [59, 0]
click at [279, 442] on textarea "Hello! I know that business owners sometimes run into a frustrating problem—you…" at bounding box center [286, 410] width 196 height 155
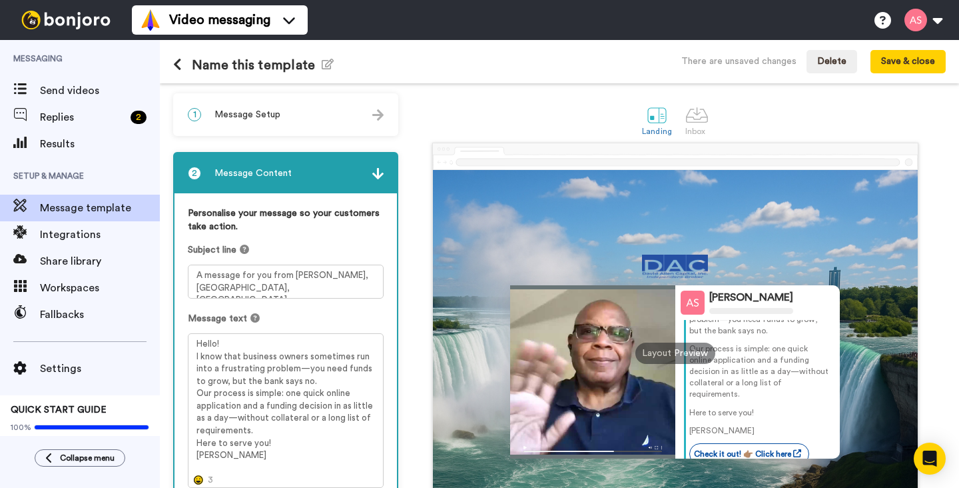
click at [198, 484] on div at bounding box center [198, 479] width 15 height 15
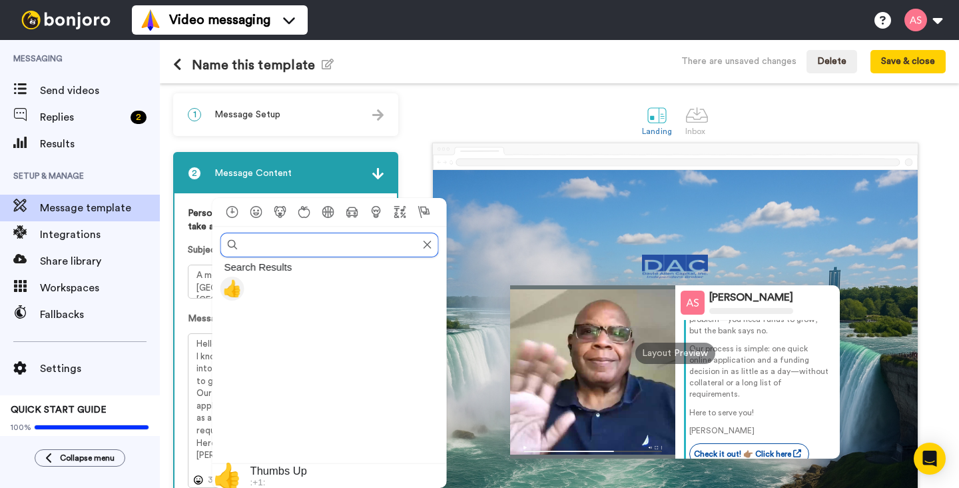
click at [236, 287] on span "👍" at bounding box center [232, 288] width 20 height 19
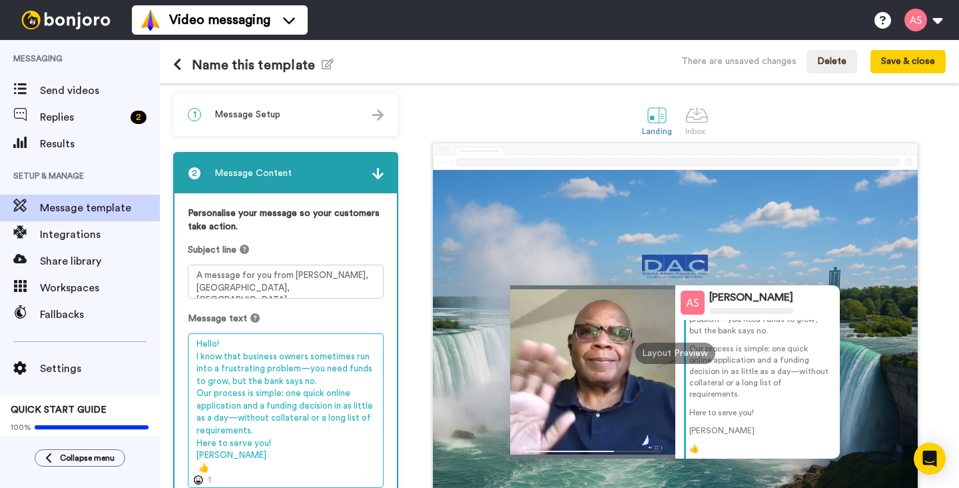
click at [210, 470] on textarea "Hello! I know that business owners sometimes run into a frustrating problem—you…" at bounding box center [286, 410] width 196 height 155
click at [272, 441] on textarea "Hello! I know that business owners sometimes run into a frustrating problem—you…" at bounding box center [286, 410] width 196 height 155
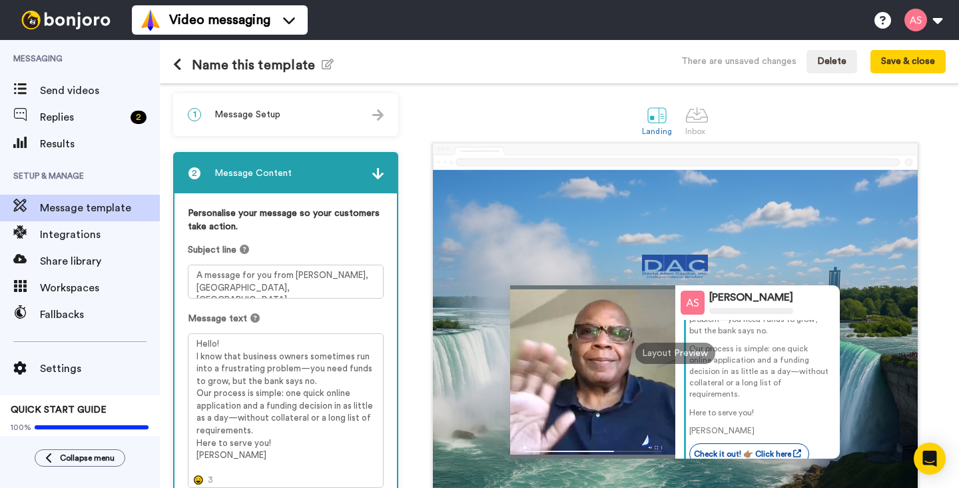
click at [200, 480] on icon at bounding box center [198, 479] width 9 height 9
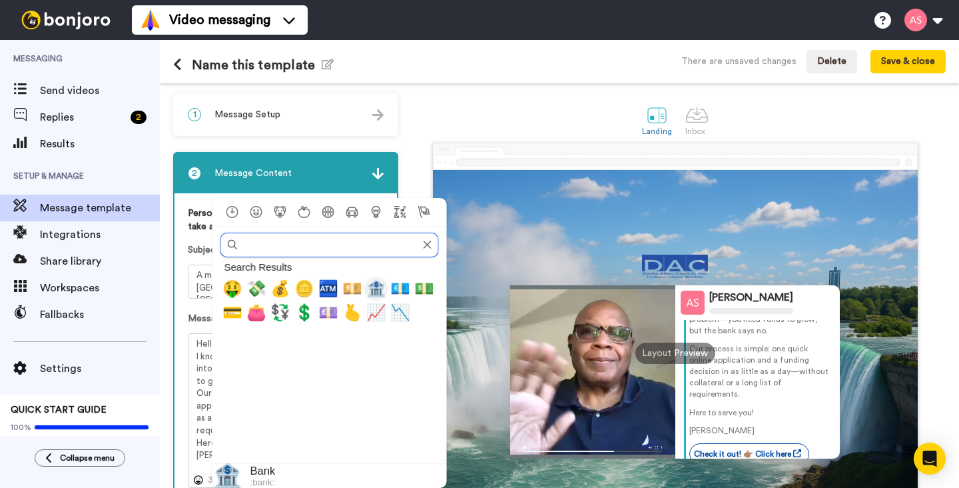
click at [376, 285] on span "🏦" at bounding box center [376, 288] width 20 height 19
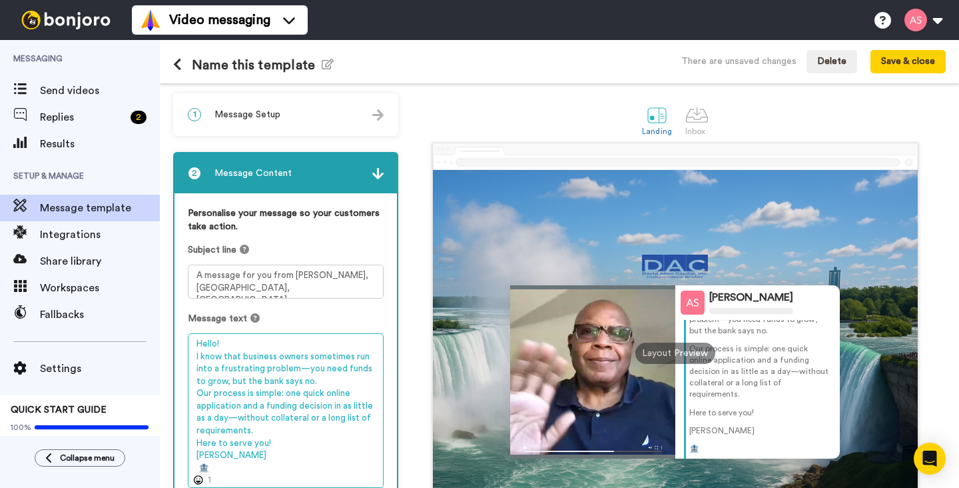
click at [208, 469] on textarea "Hello! I know that business owners sometimes run into a frustrating problem—you…" at bounding box center [286, 410] width 196 height 155
click at [217, 344] on textarea "Hello! I know that business owners sometimes run into a frustrating problem—you…" at bounding box center [286, 410] width 196 height 155
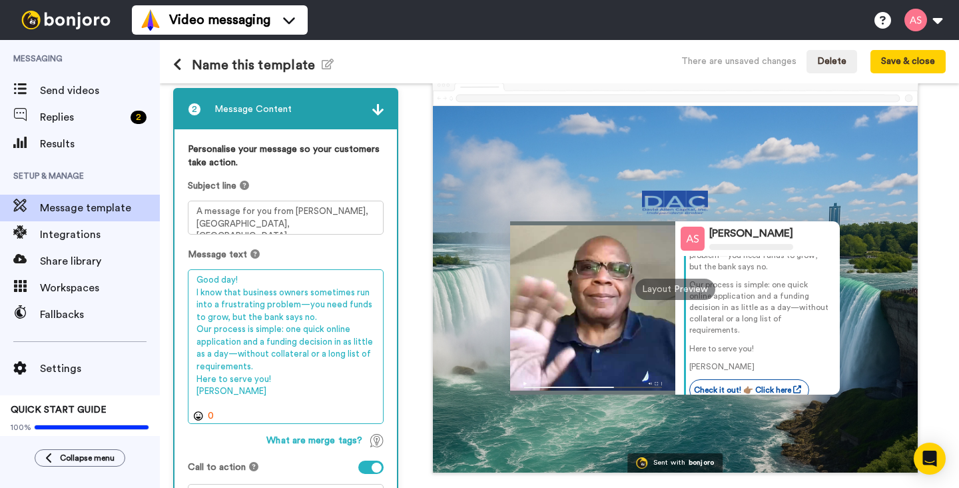
scroll to position [70, 0]
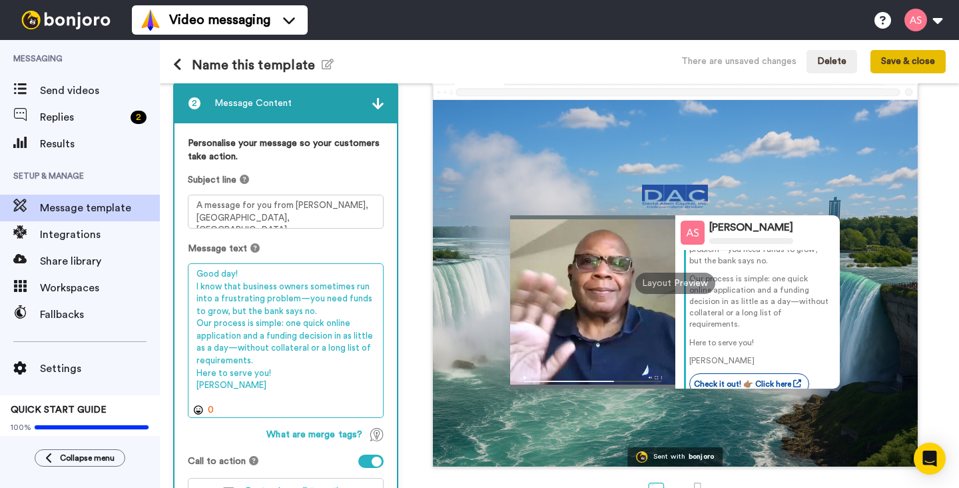
type textarea "Good day! I know that business owners sometimes run into a frustrating problem—…"
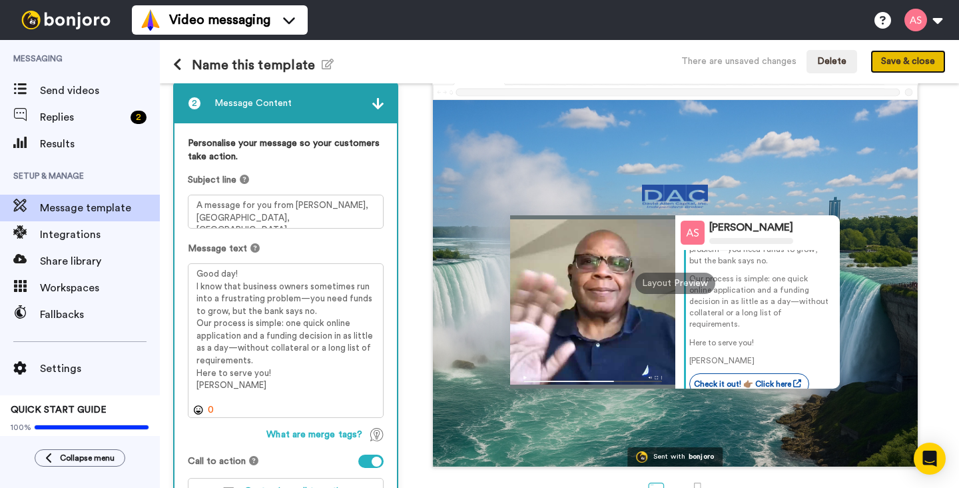
click at [912, 65] on button "Save & close" at bounding box center [908, 62] width 75 height 24
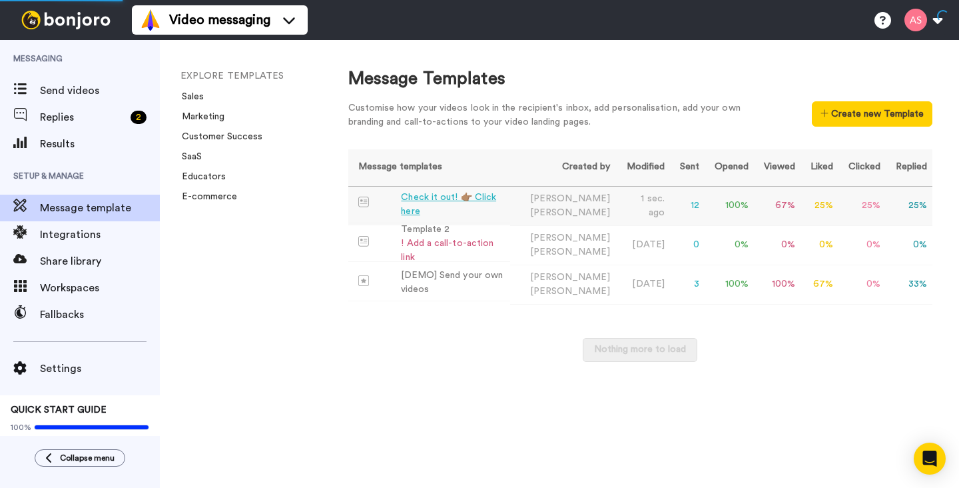
click at [491, 206] on div "Check it out! 👉🏽 Click here" at bounding box center [452, 204] width 103 height 28
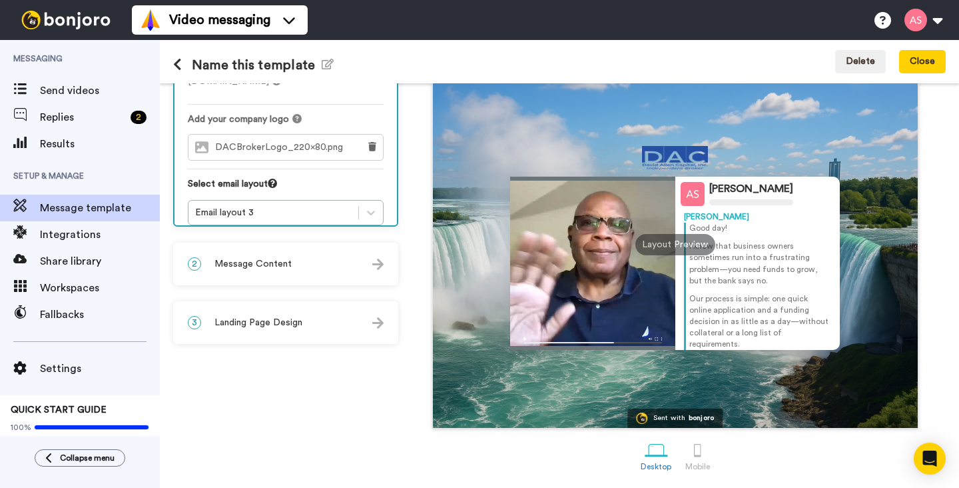
scroll to position [59, 0]
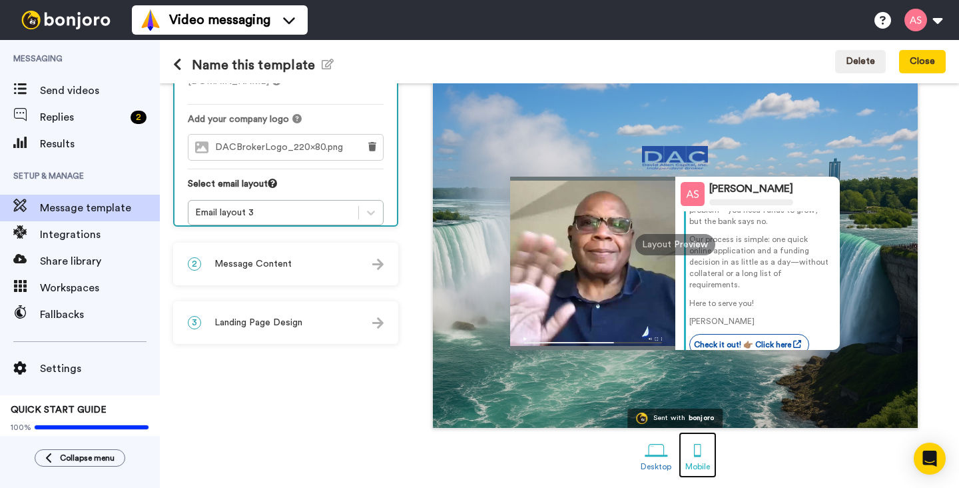
click at [699, 451] on div at bounding box center [697, 449] width 23 height 23
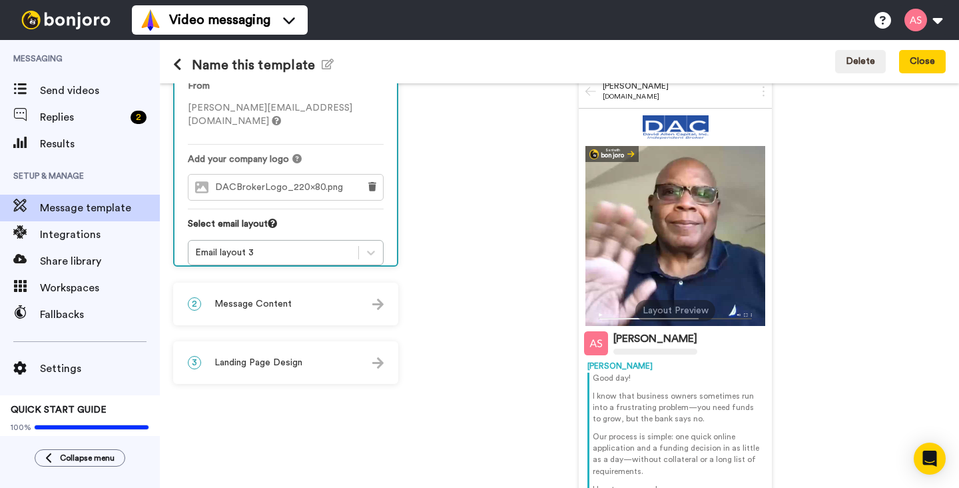
scroll to position [65, 0]
